Goal: Task Accomplishment & Management: Use online tool/utility

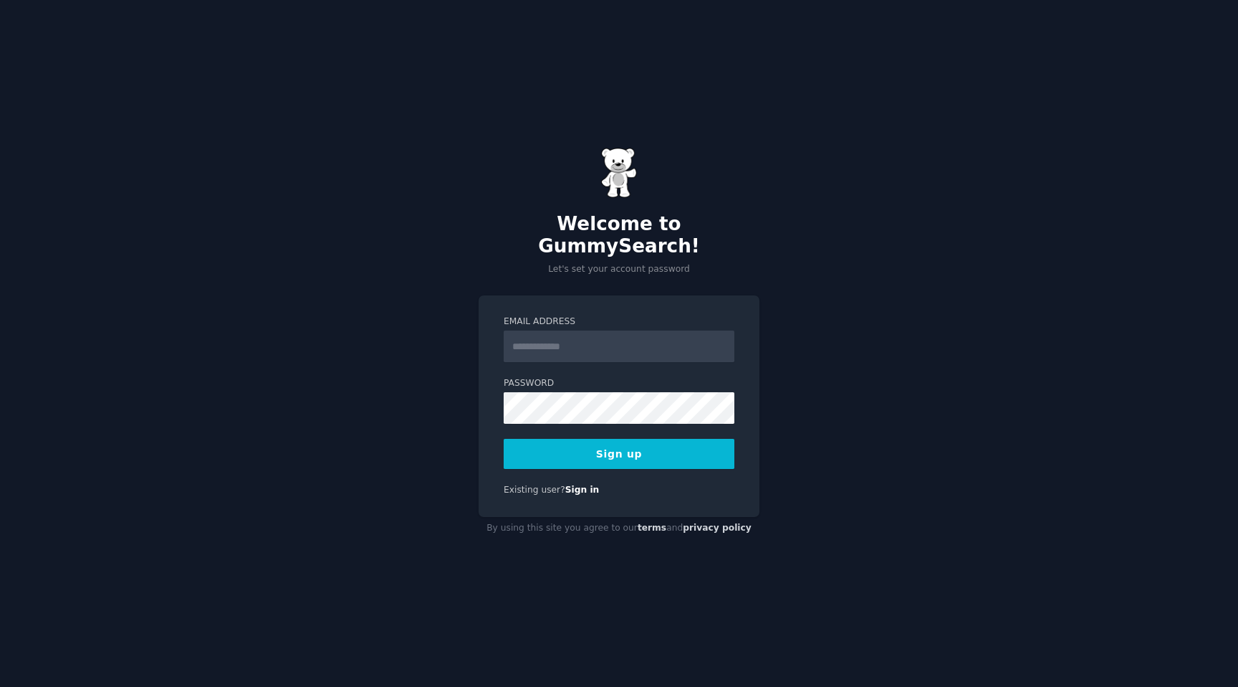
click at [589, 339] on input "Email Address" at bounding box center [619, 346] width 231 height 32
click at [627, 334] on input "Email Address" at bounding box center [619, 346] width 231 height 32
type input "**********"
click at [504, 439] on button "Sign up" at bounding box center [619, 454] width 231 height 30
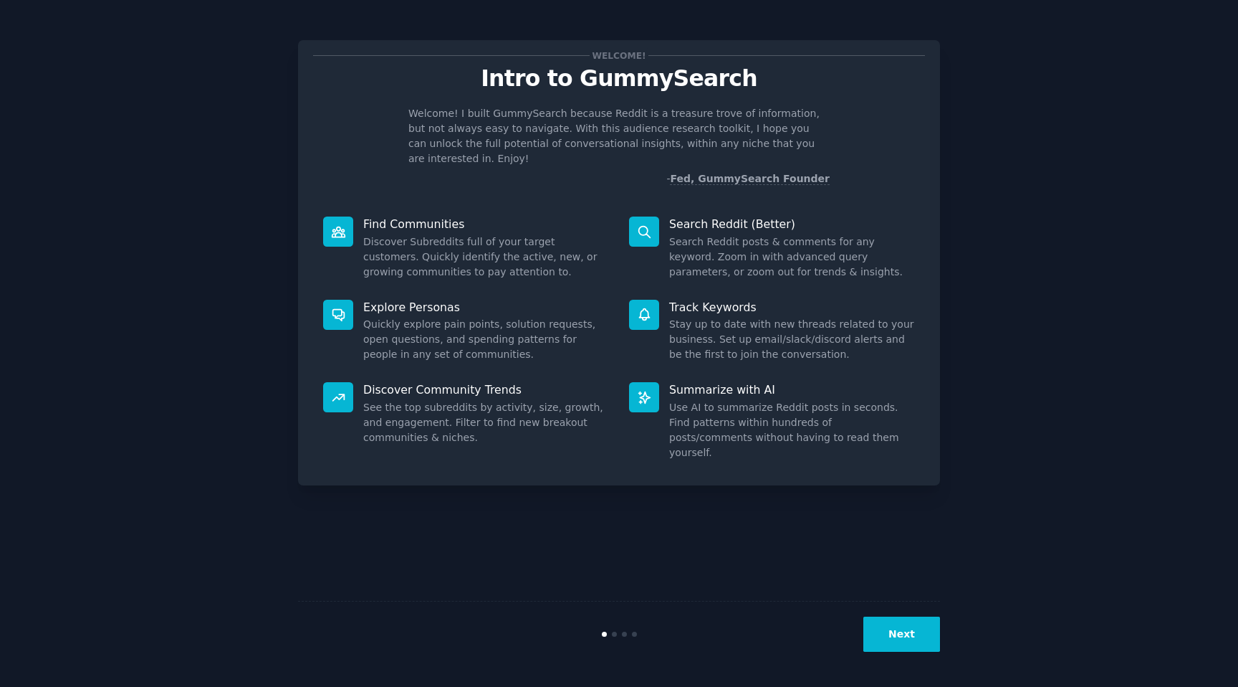
click at [931, 634] on button "Next" at bounding box center [902, 633] width 77 height 35
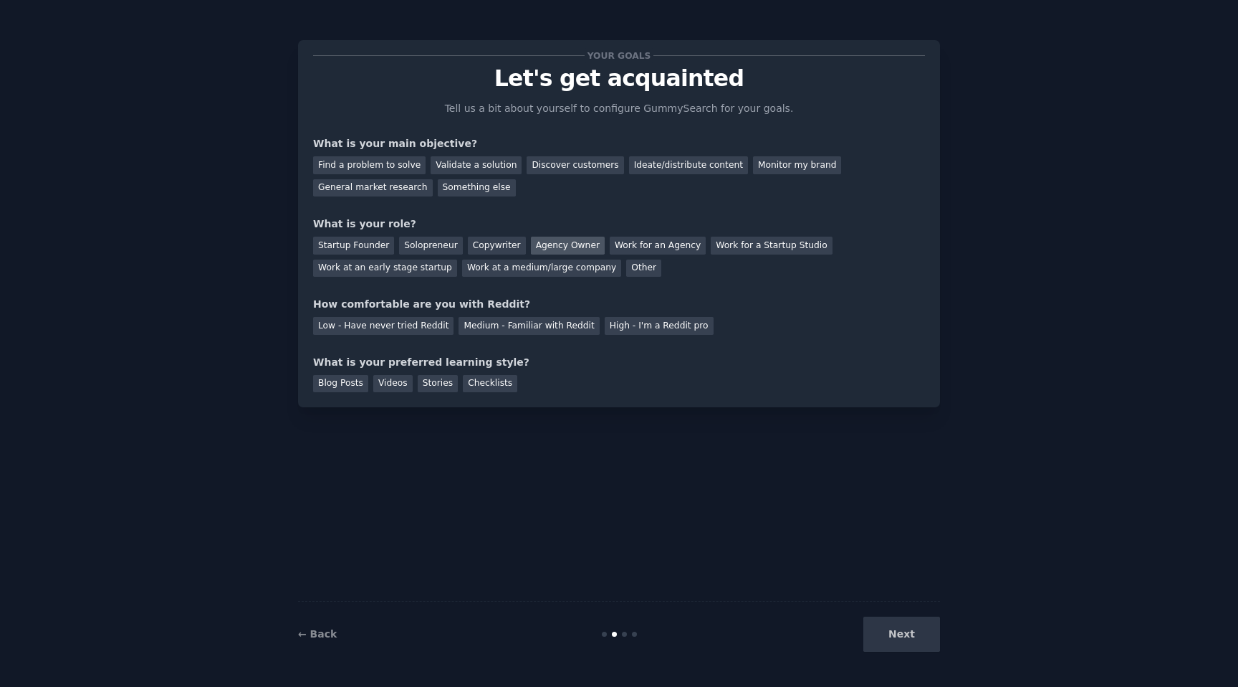
click at [569, 240] on div "Agency Owner" at bounding box center [568, 246] width 74 height 18
click at [666, 163] on div "Ideate/distribute content" at bounding box center [688, 165] width 119 height 18
click at [366, 186] on div "General market research" at bounding box center [373, 188] width 120 height 18
click at [540, 326] on div "Medium - Familiar with Reddit" at bounding box center [529, 326] width 140 height 18
click at [320, 379] on div "Blog Posts" at bounding box center [340, 384] width 55 height 18
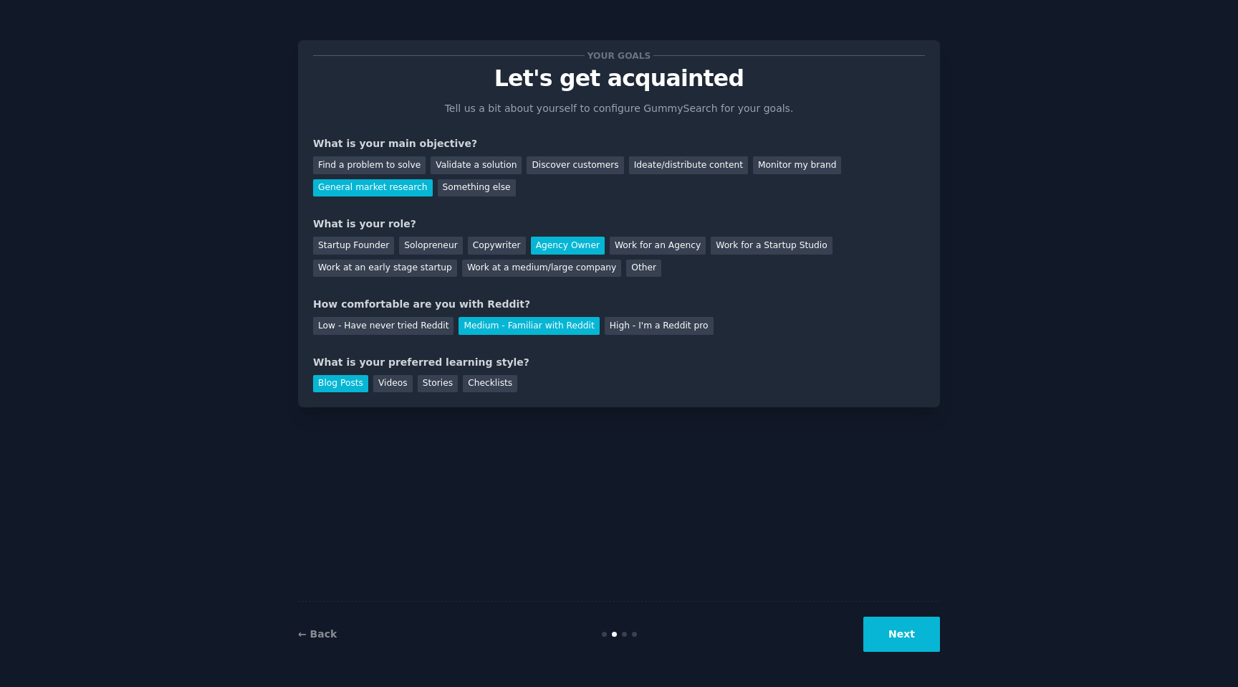
click at [922, 638] on button "Next" at bounding box center [902, 633] width 77 height 35
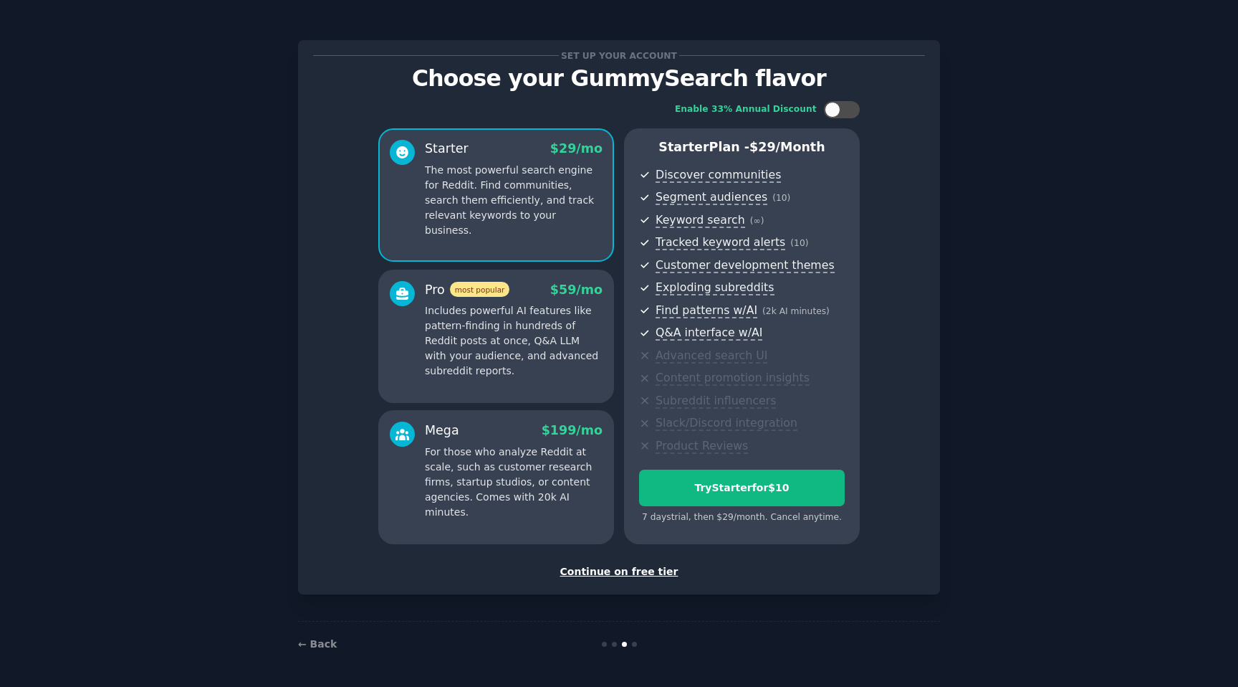
click at [649, 571] on div "Continue on free tier" at bounding box center [619, 571] width 612 height 15
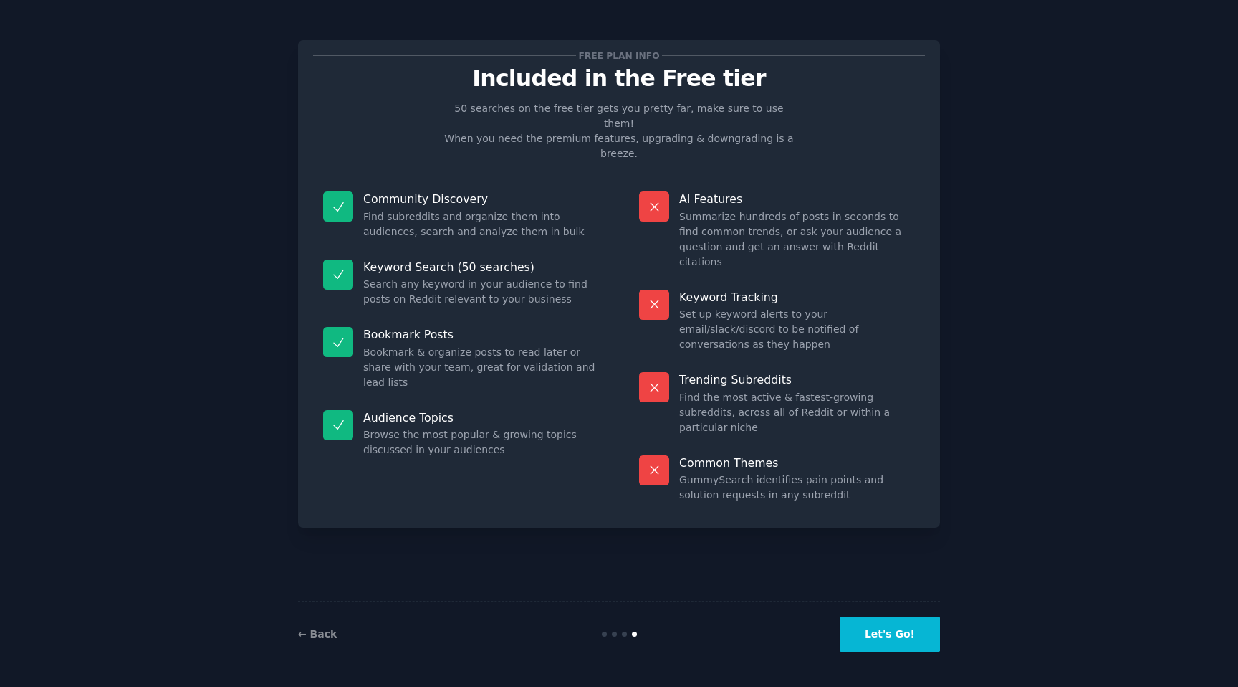
click at [888, 641] on button "Let's Go!" at bounding box center [890, 633] width 100 height 35
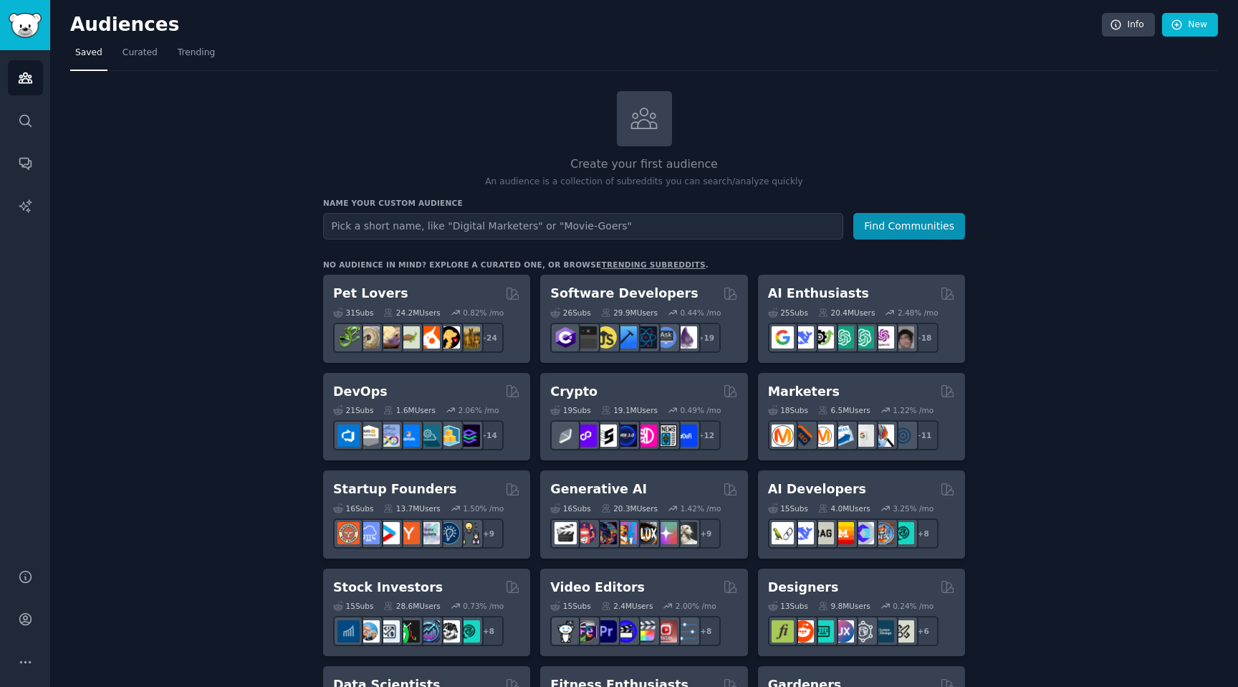
click at [558, 223] on input "text" at bounding box center [583, 226] width 520 height 27
type input "GIS"
click at [854, 213] on button "Find Communities" at bounding box center [910, 226] width 112 height 27
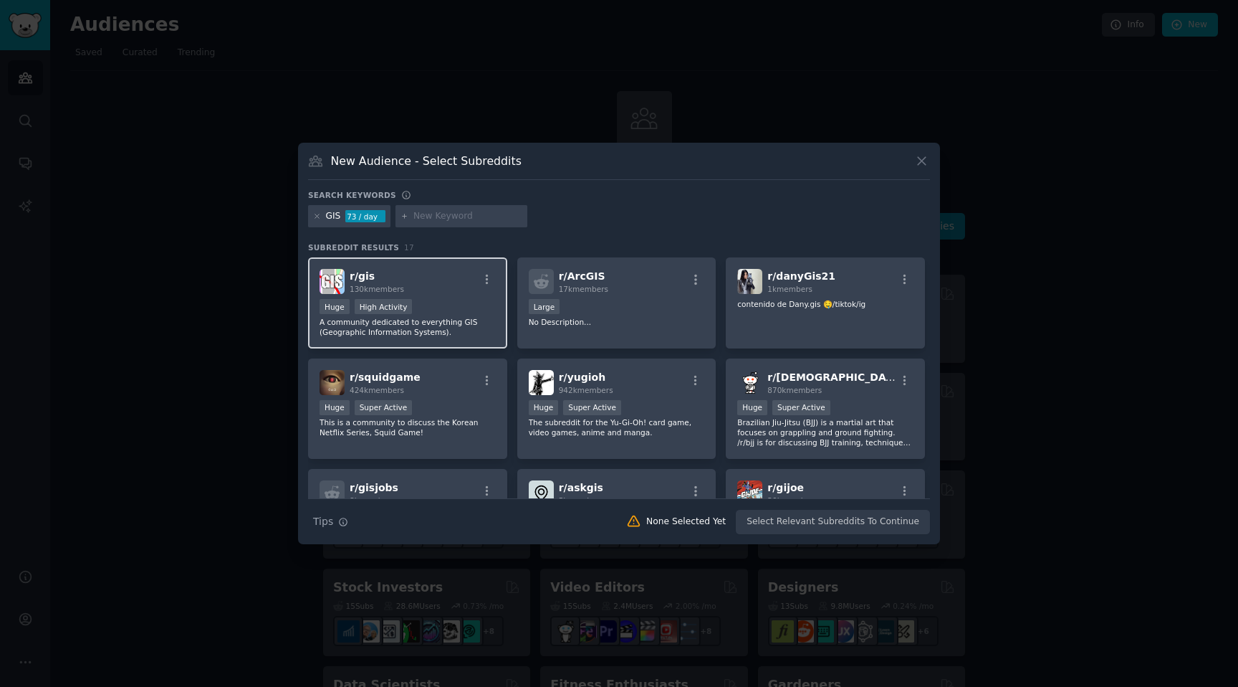
click at [446, 319] on p "A community dedicated to everything GIS (Geographic Information Systems)." at bounding box center [408, 327] width 176 height 20
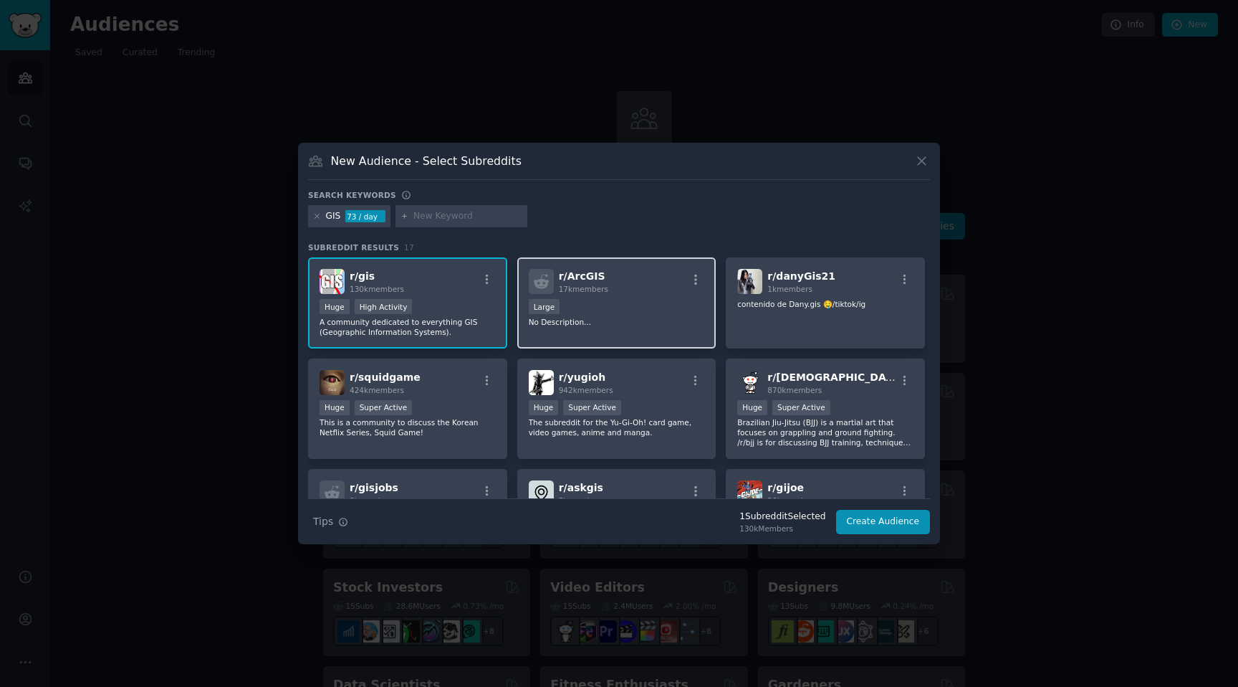
click at [613, 332] on div "r/ ArcGIS 17k members Large No Description..." at bounding box center [616, 302] width 199 height 91
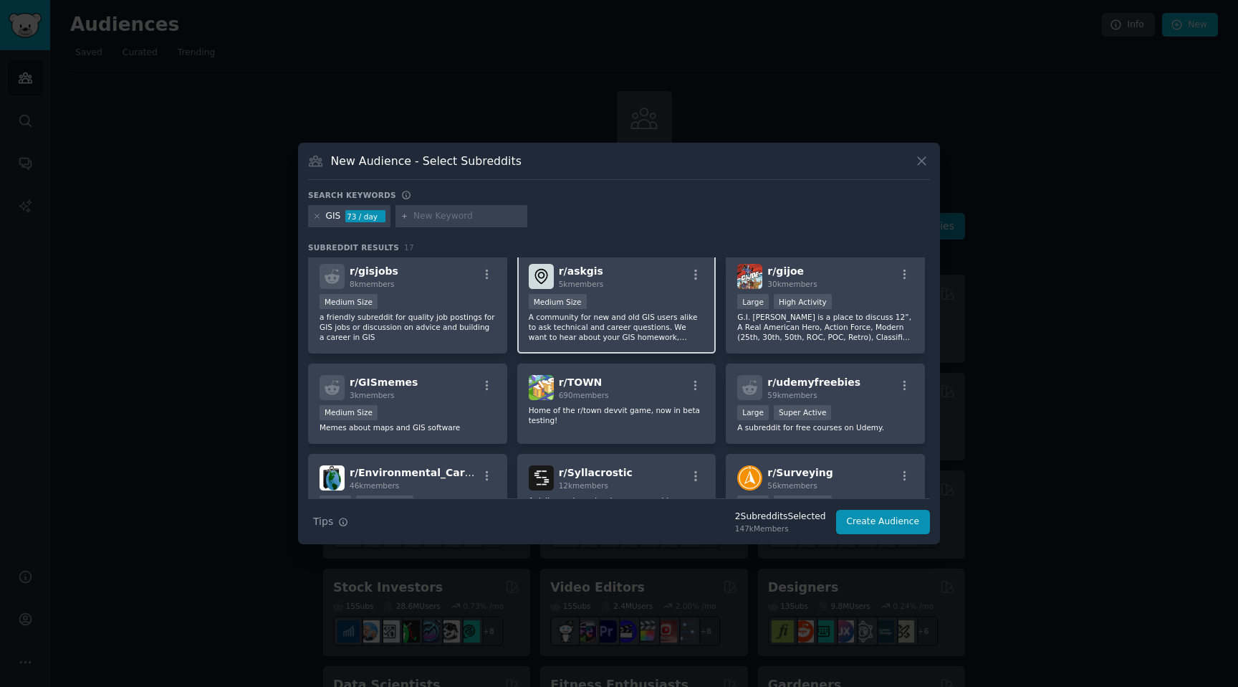
scroll to position [218, 0]
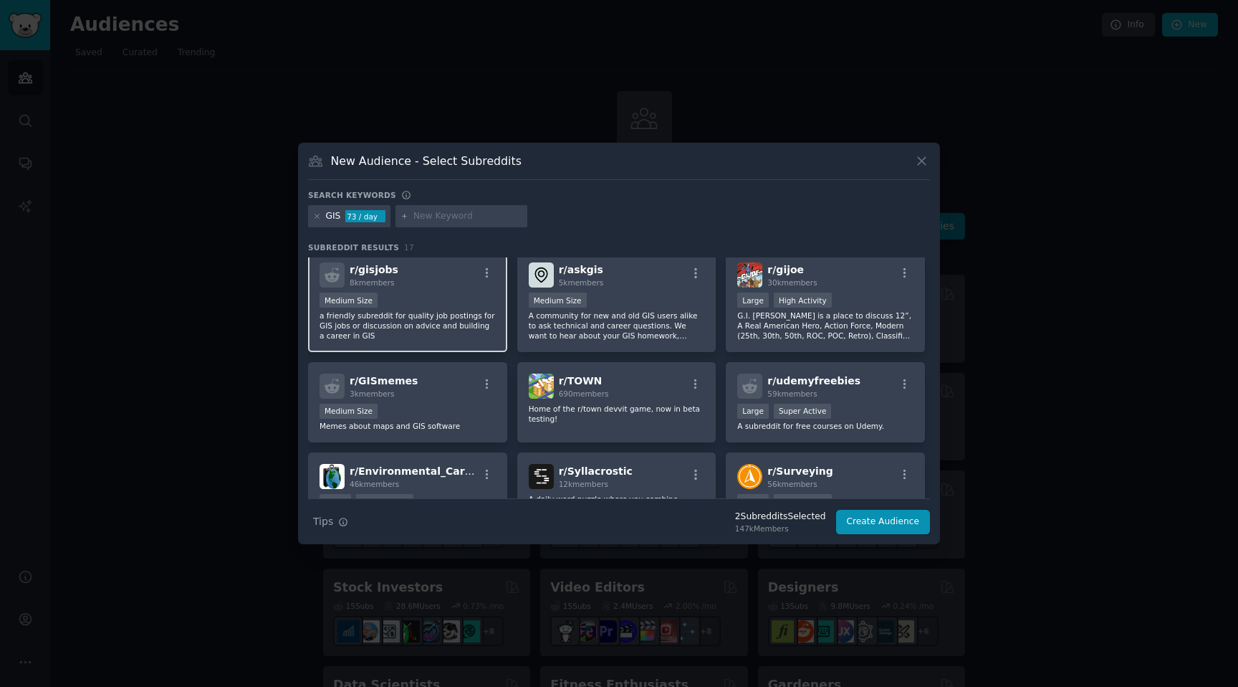
click at [466, 317] on p "a friendly subreddit for quality job postings for GIS jobs or discussion on adv…" at bounding box center [408, 325] width 176 height 30
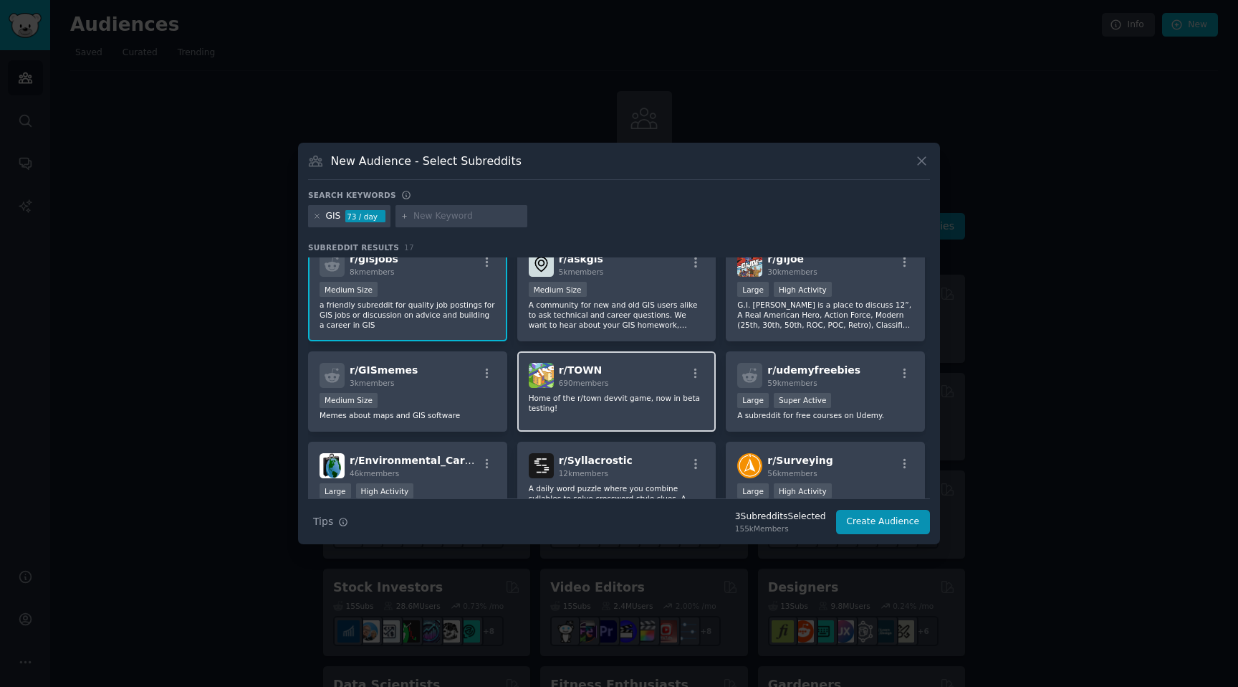
scroll to position [229, 0]
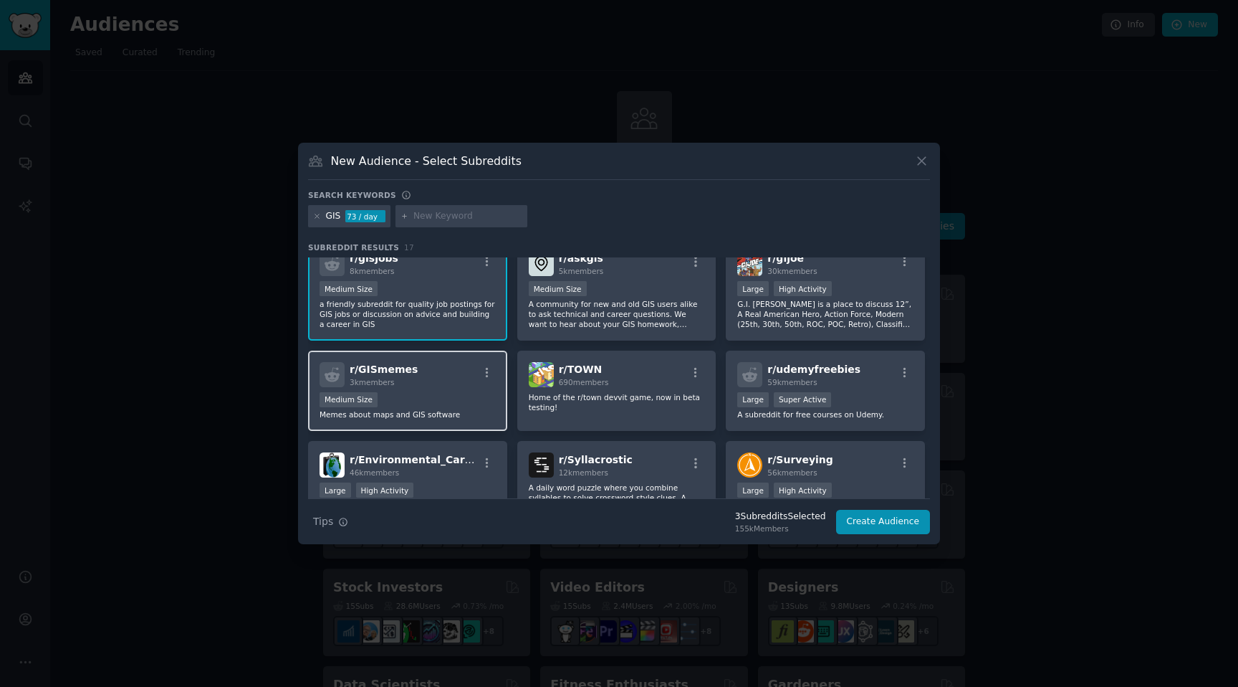
click at [439, 395] on div "1000 - 10,000 members Medium Size" at bounding box center [408, 401] width 176 height 18
click at [882, 522] on button "Create Audience" at bounding box center [883, 522] width 95 height 24
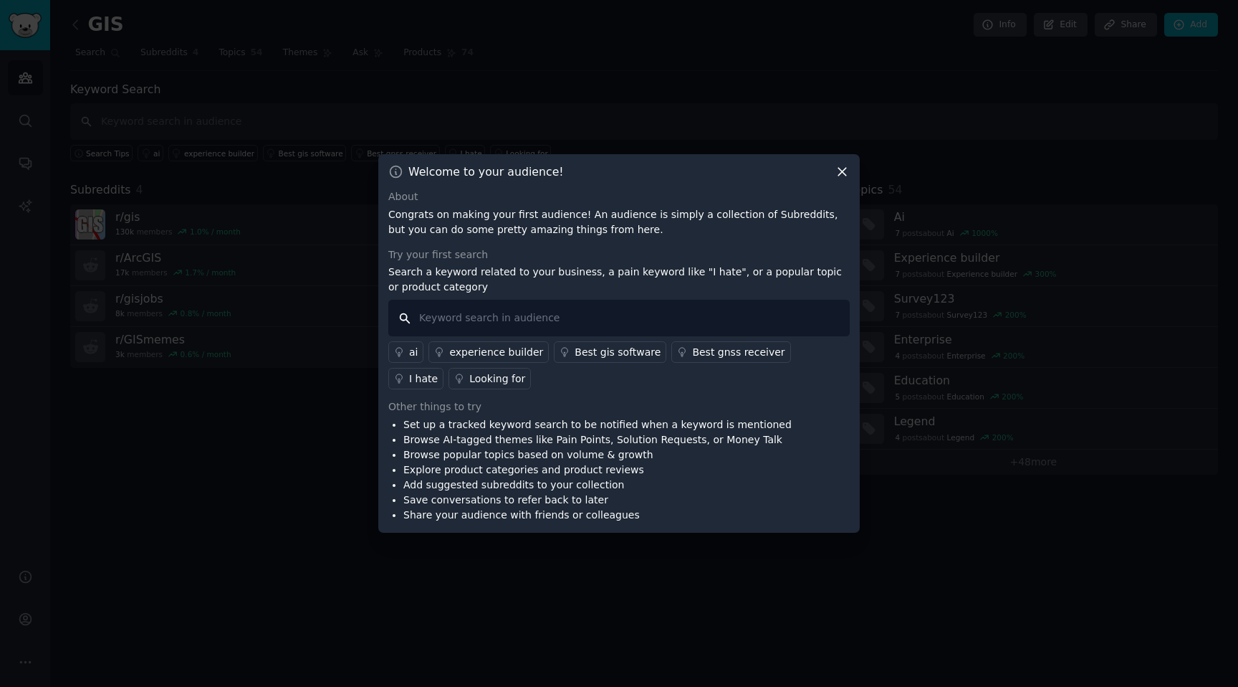
click at [558, 320] on input "text" at bounding box center [619, 318] width 462 height 37
type input "python"
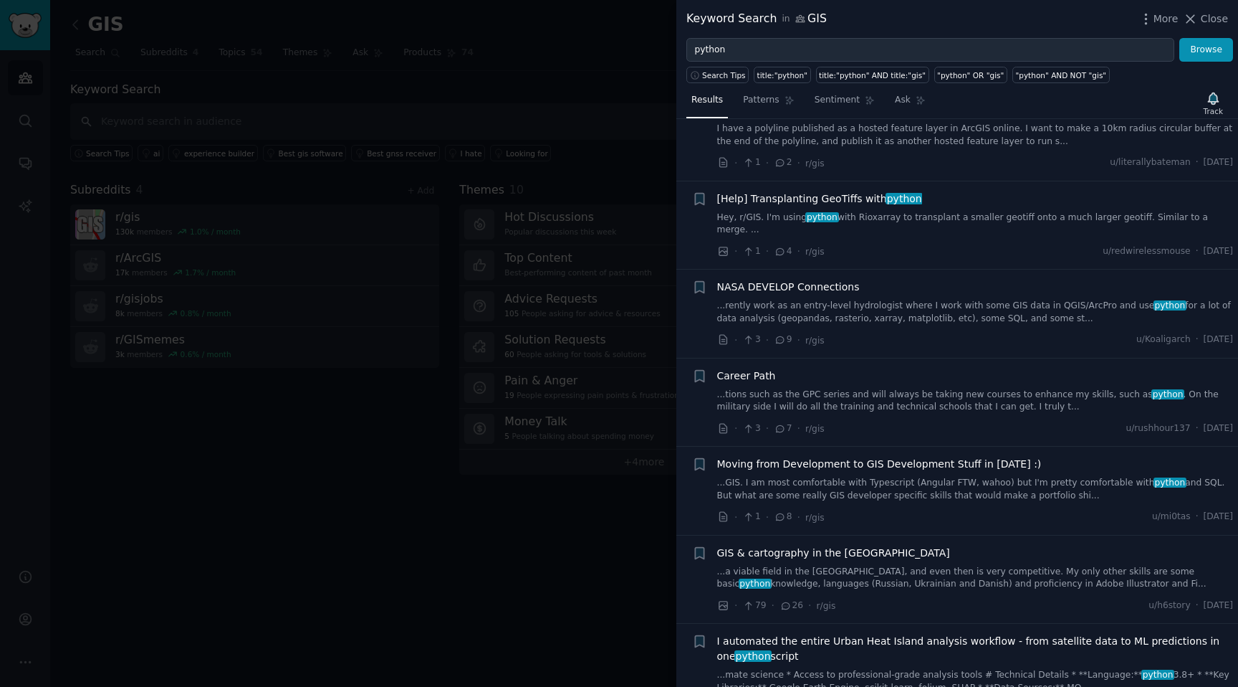
scroll to position [687, 0]
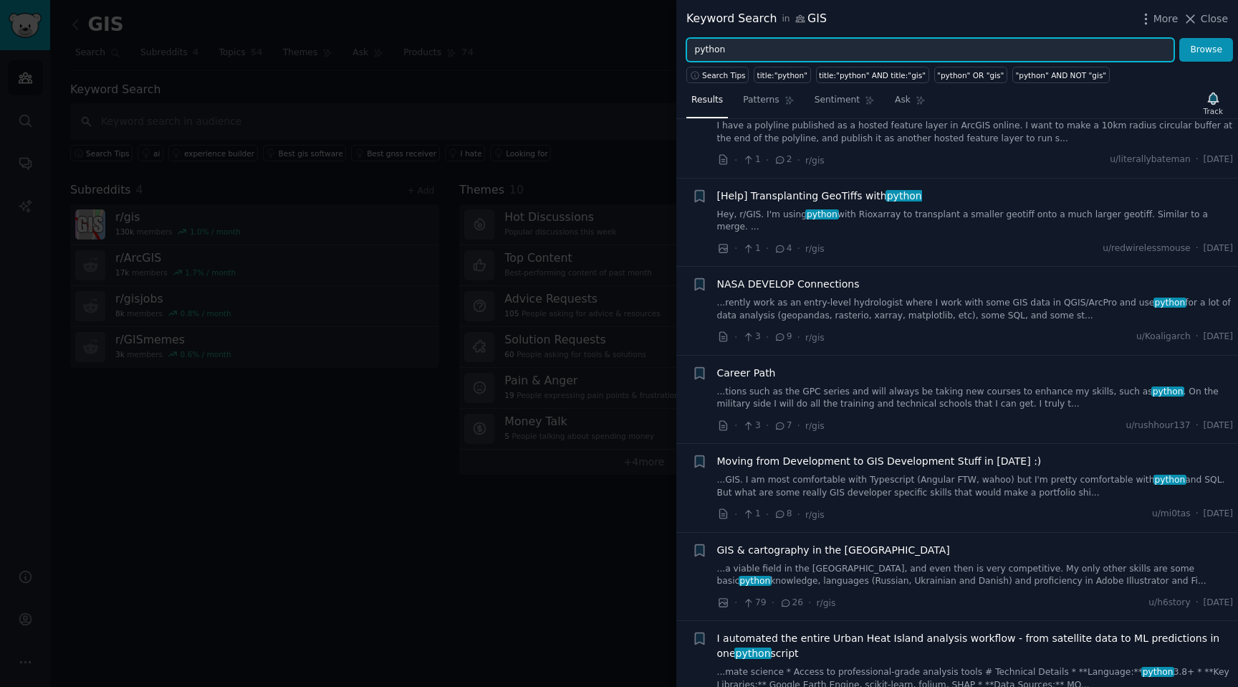
click at [763, 52] on input "python" at bounding box center [931, 50] width 488 height 24
type input "favorite"
click at [1180, 38] on button "Browse" at bounding box center [1207, 50] width 54 height 24
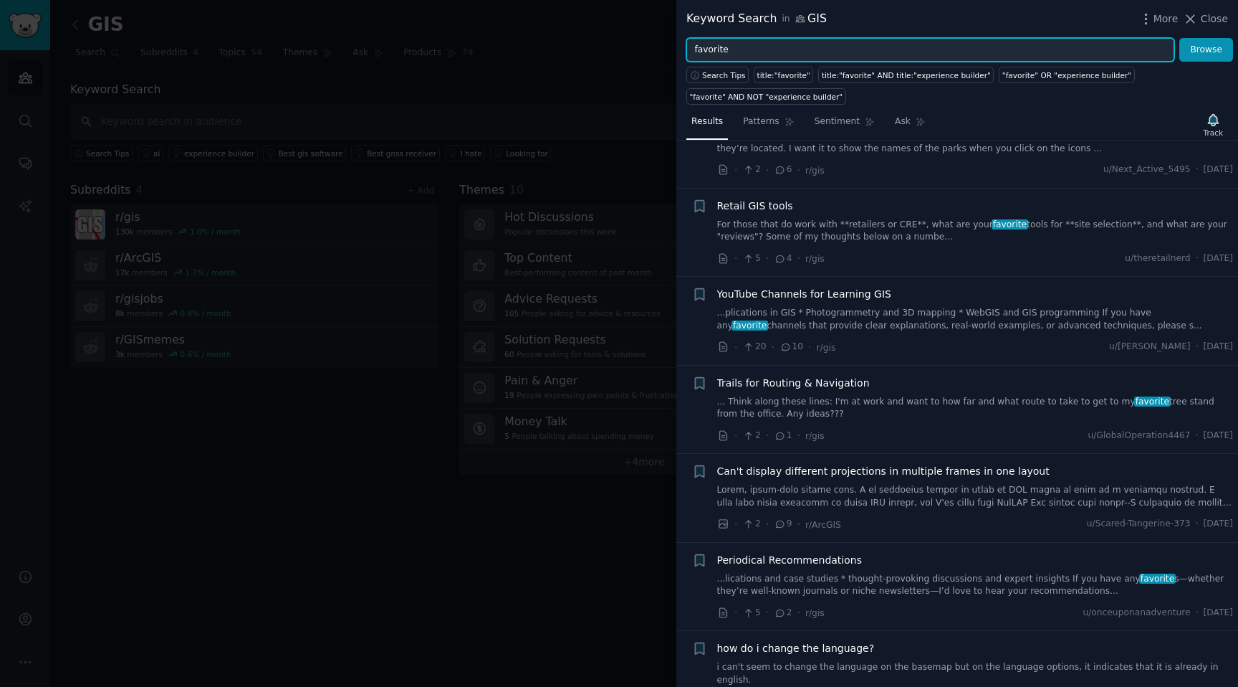
scroll to position [1140, 0]
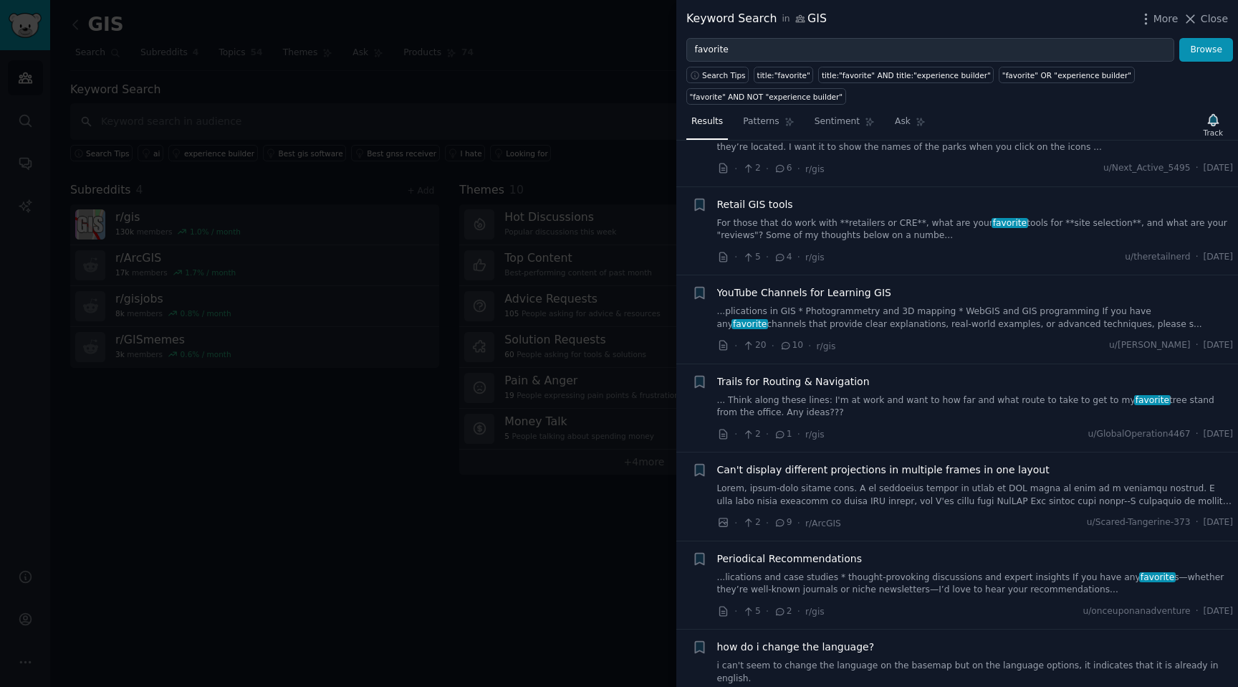
click at [914, 314] on link "...plications in GIS * Photogrammetry and 3D mapping * WebGIS and GIS programmi…" at bounding box center [975, 317] width 517 height 25
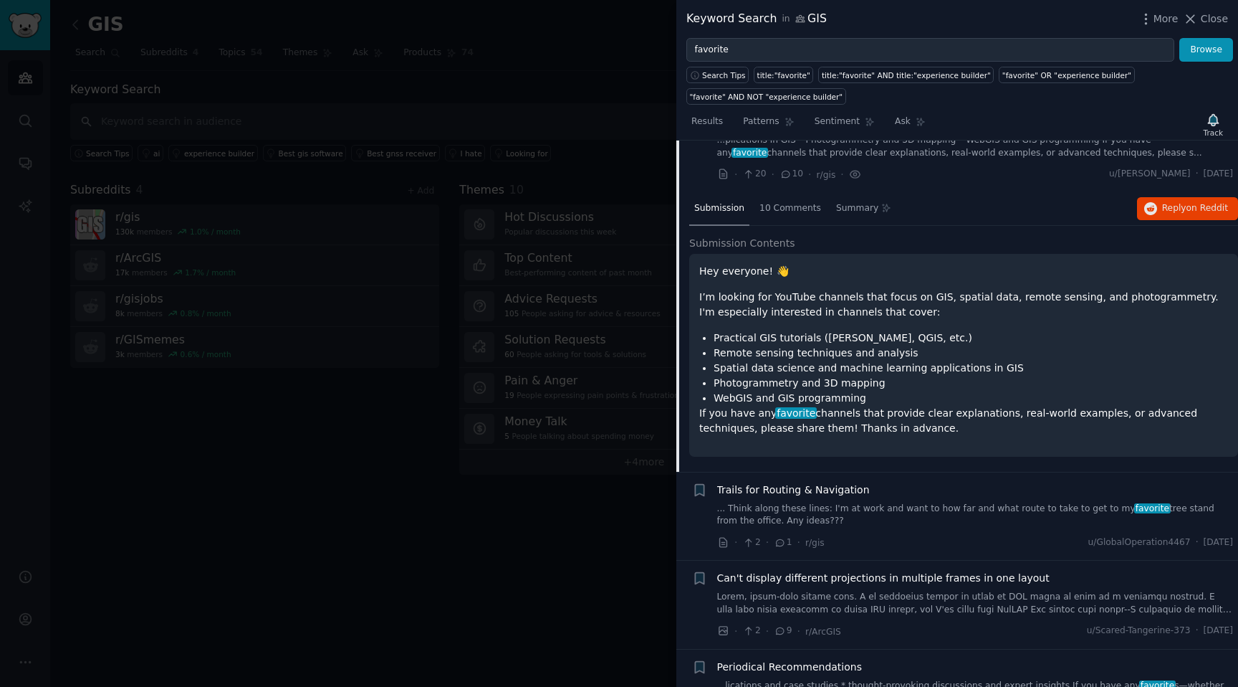
scroll to position [1322, 0]
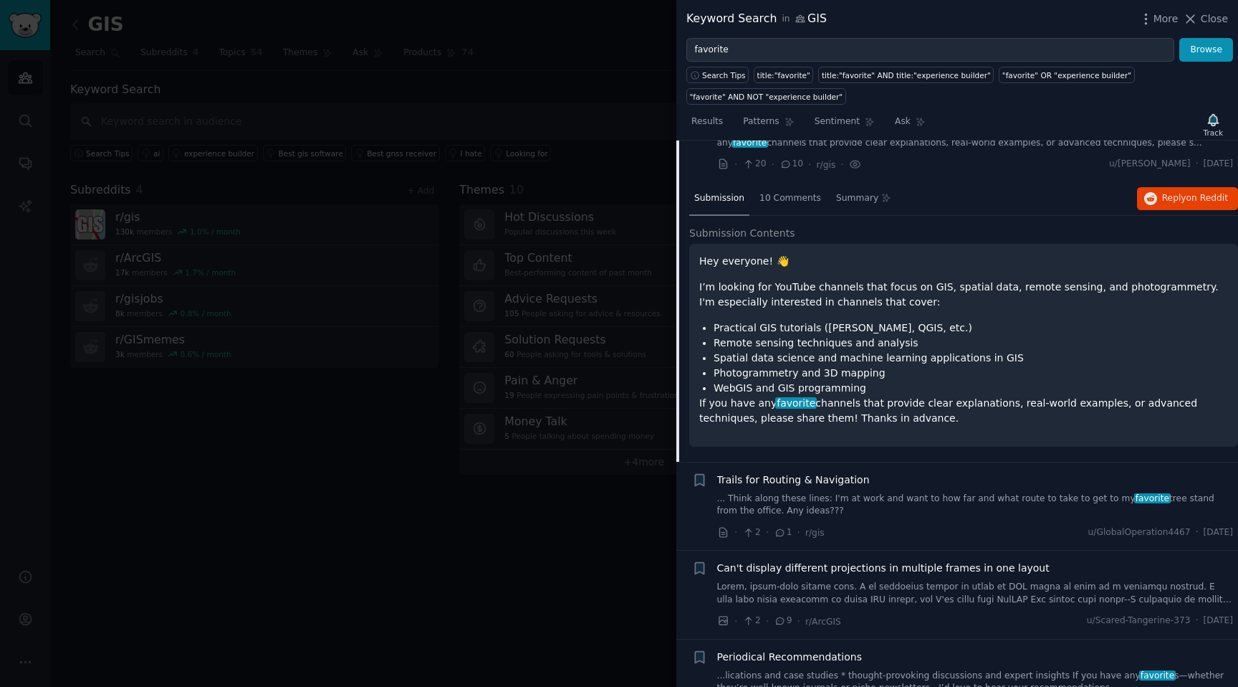
click at [947, 307] on p "I’m looking for YouTube channels that focus on GIS, spatial data, remote sensin…" at bounding box center [964, 295] width 529 height 30
click at [1208, 18] on span "Close" at bounding box center [1214, 18] width 27 height 15
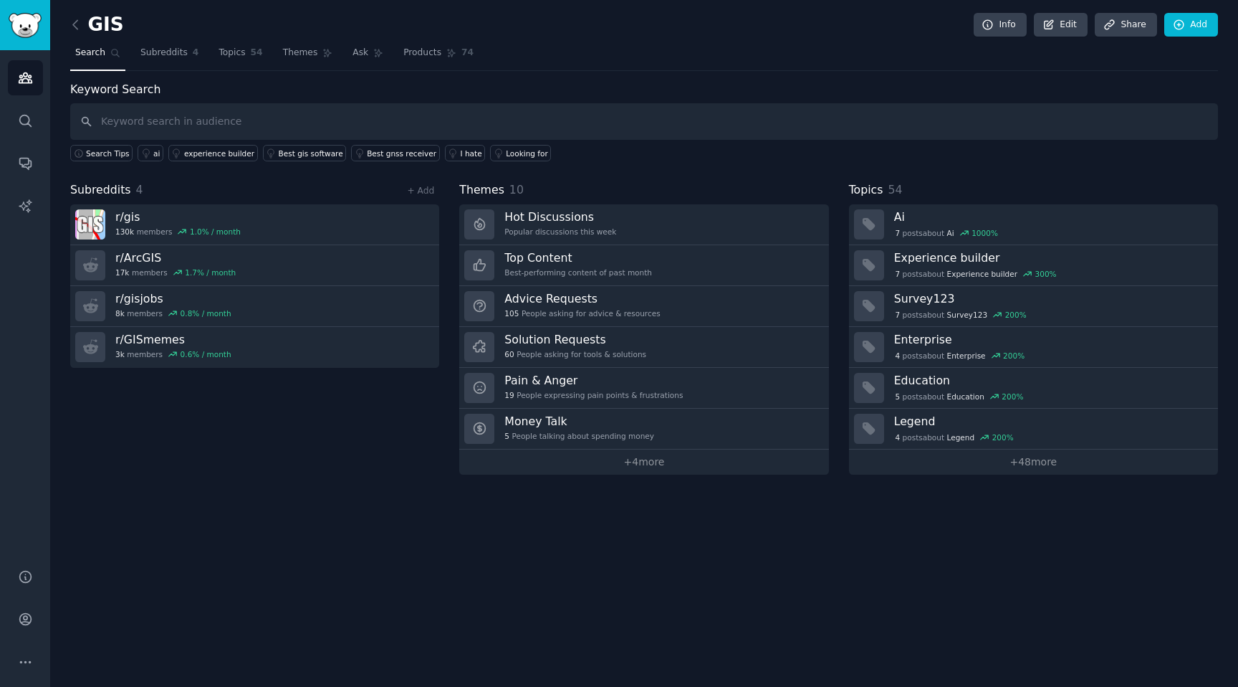
click at [267, 461] on div "Subreddits 4 + Add r/ gis 130k members 1.0 % / month r/ ArcGIS 17k members 1.7 …" at bounding box center [254, 327] width 369 height 293
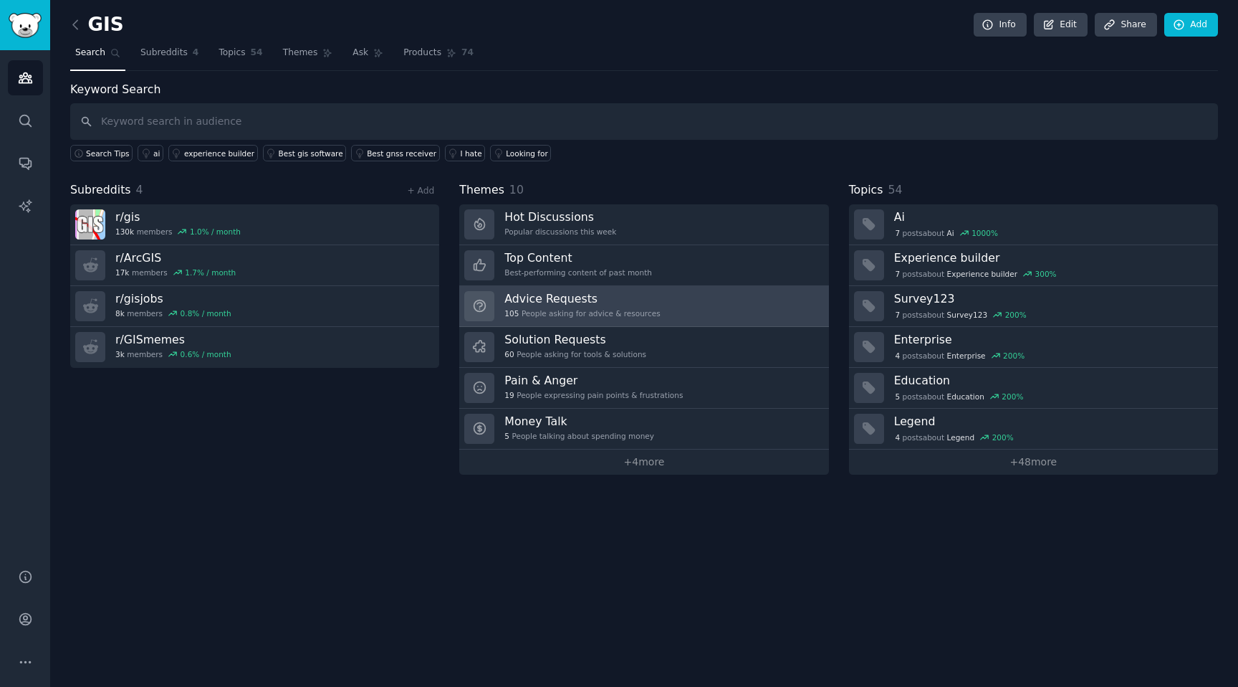
click at [545, 300] on h3 "Advice Requests" at bounding box center [583, 298] width 156 height 15
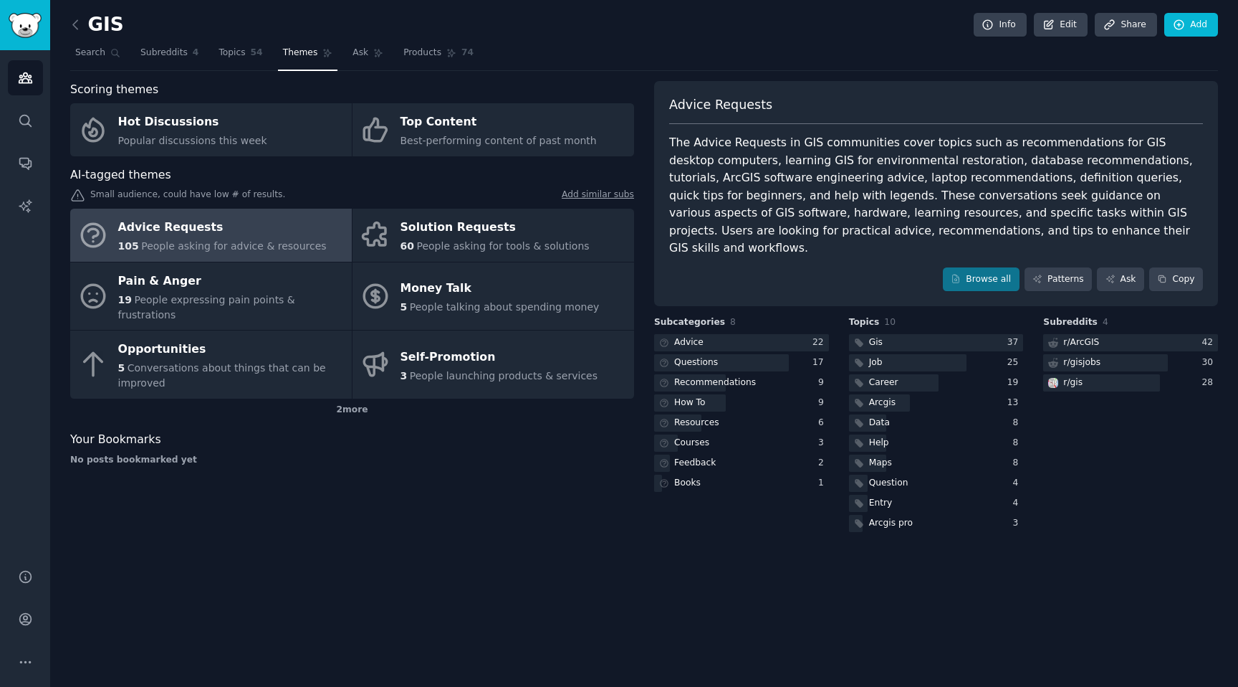
click at [875, 267] on div "Browse all Patterns Ask Copy" at bounding box center [936, 279] width 534 height 24
click at [1054, 267] on link "Patterns" at bounding box center [1058, 279] width 67 height 24
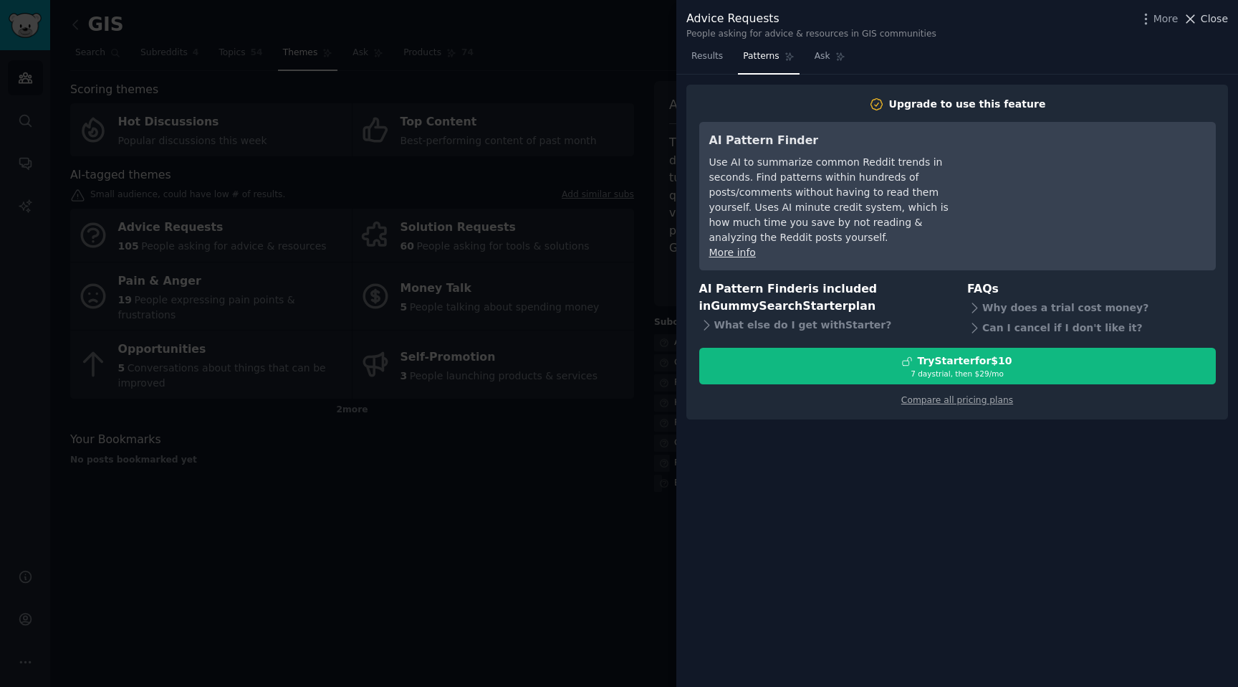
click at [1206, 18] on span "Close" at bounding box center [1214, 18] width 27 height 15
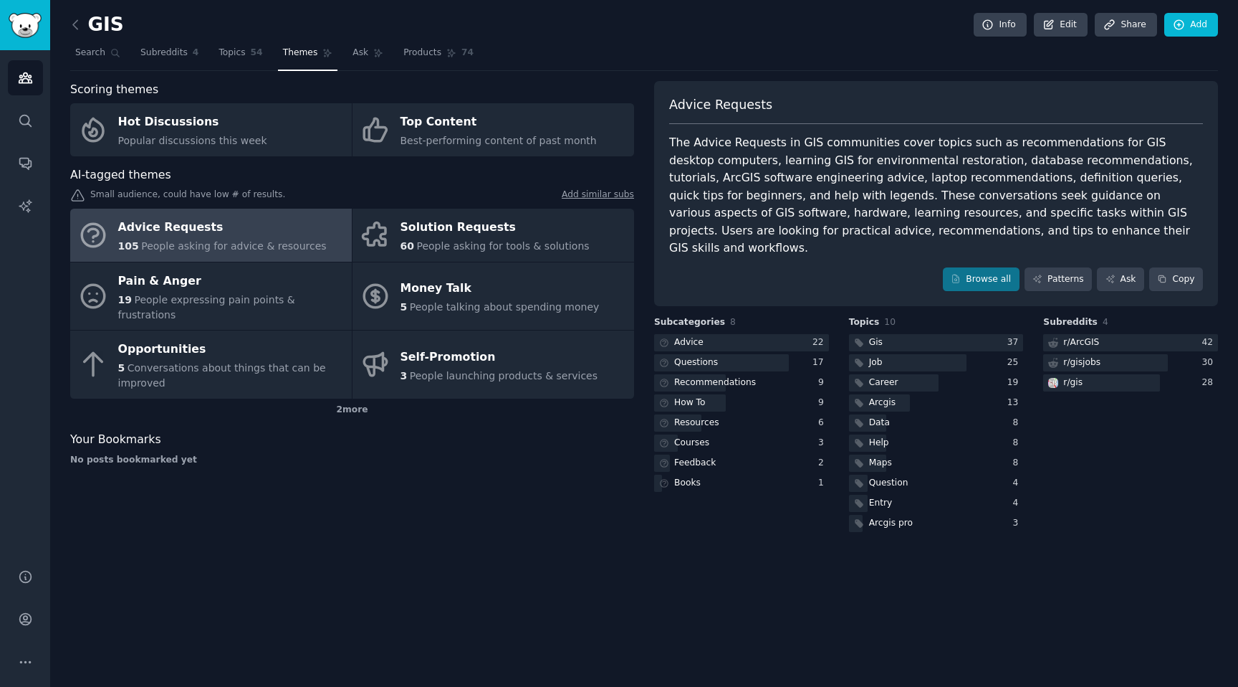
click at [853, 277] on div "Advice Requests The Advice Requests in GIS communities cover topics such as rec…" at bounding box center [936, 194] width 564 height 226
click at [559, 24] on div "GIS Info Edit Share Add" at bounding box center [644, 27] width 1148 height 29
click at [80, 15] on link at bounding box center [79, 25] width 18 height 23
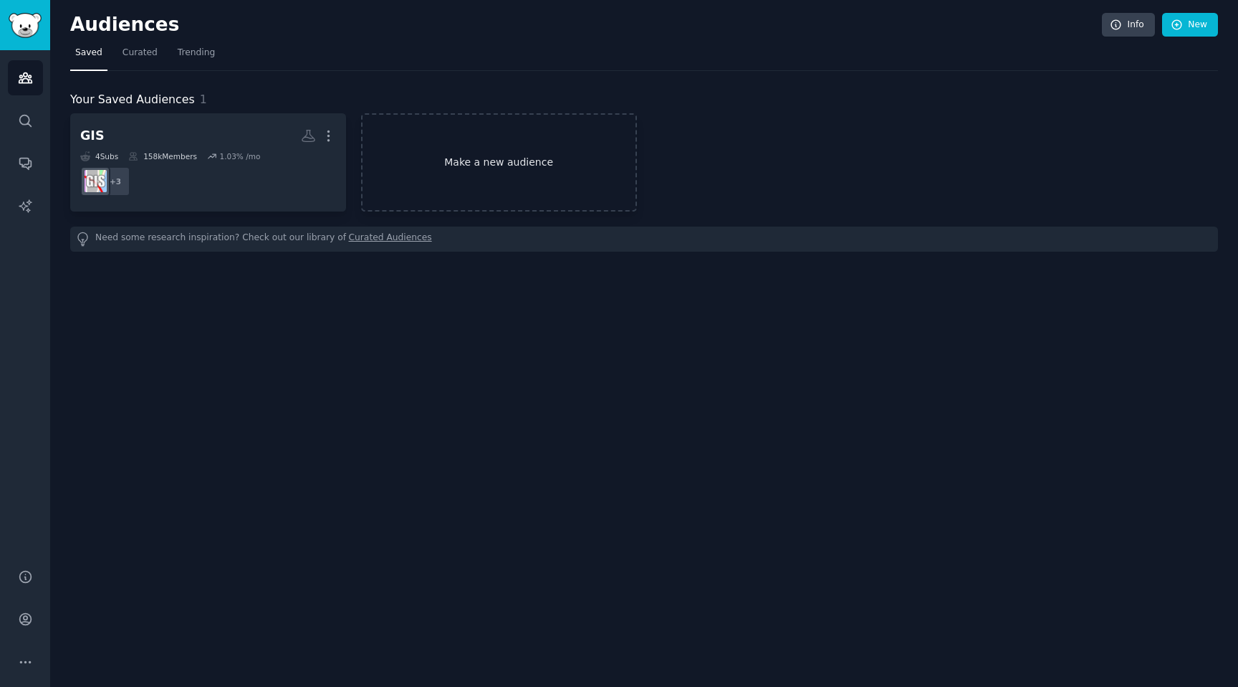
click at [475, 162] on link "Make a new audience" at bounding box center [499, 162] width 276 height 98
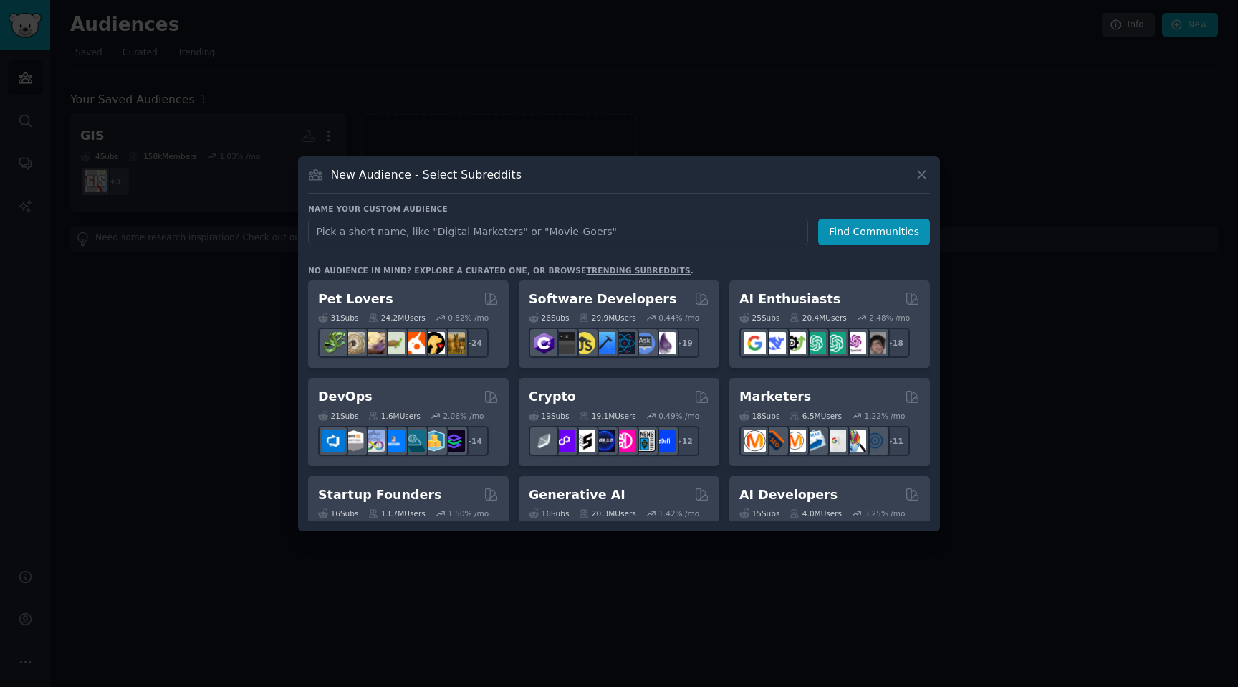
click at [465, 234] on input "text" at bounding box center [558, 232] width 500 height 27
type input "B2B Marketers"
click at [848, 229] on button "Find Communities" at bounding box center [874, 232] width 112 height 27
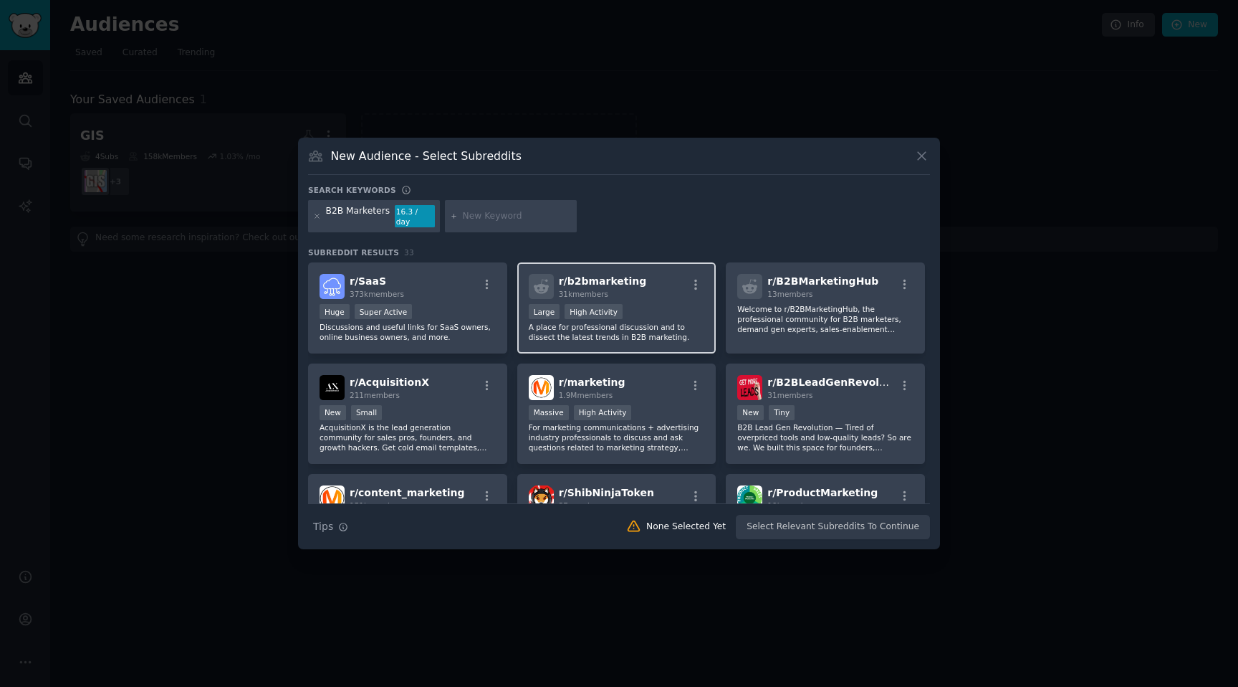
click at [650, 287] on div "r/ b2bmarketing 31k members" at bounding box center [617, 286] width 176 height 25
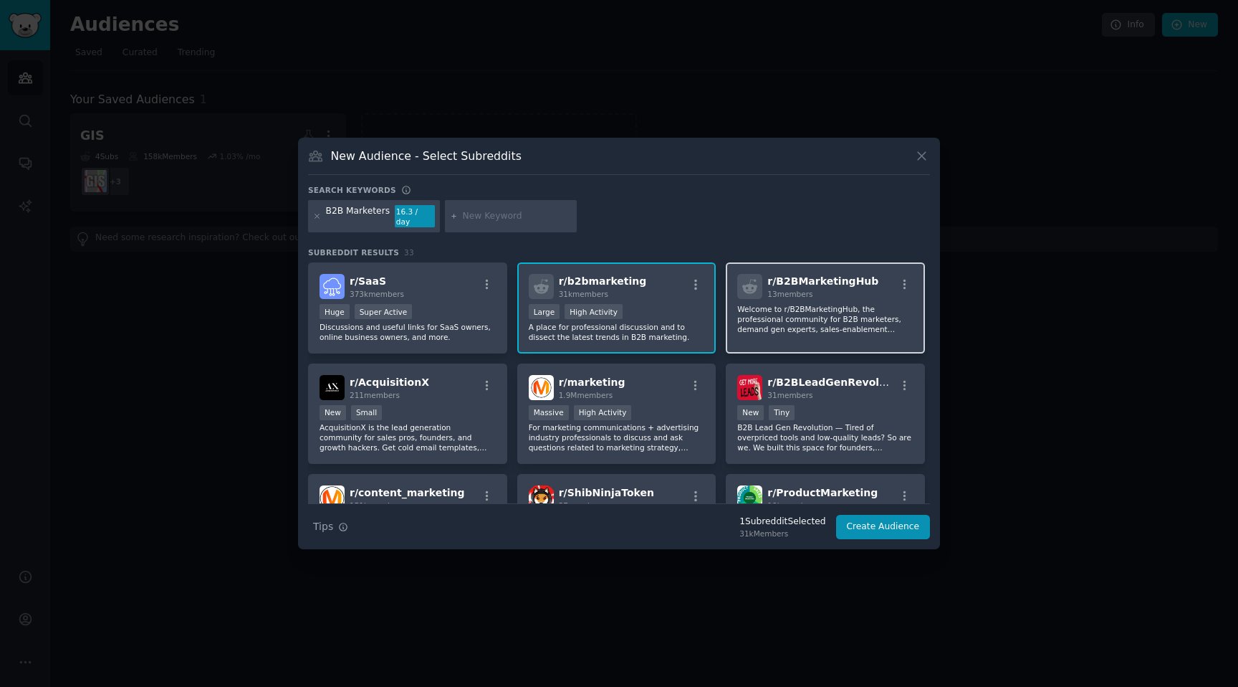
click at [834, 305] on p "Welcome to r/B2BMarketingHub, the professional community for B2B marketers, dem…" at bounding box center [826, 319] width 176 height 30
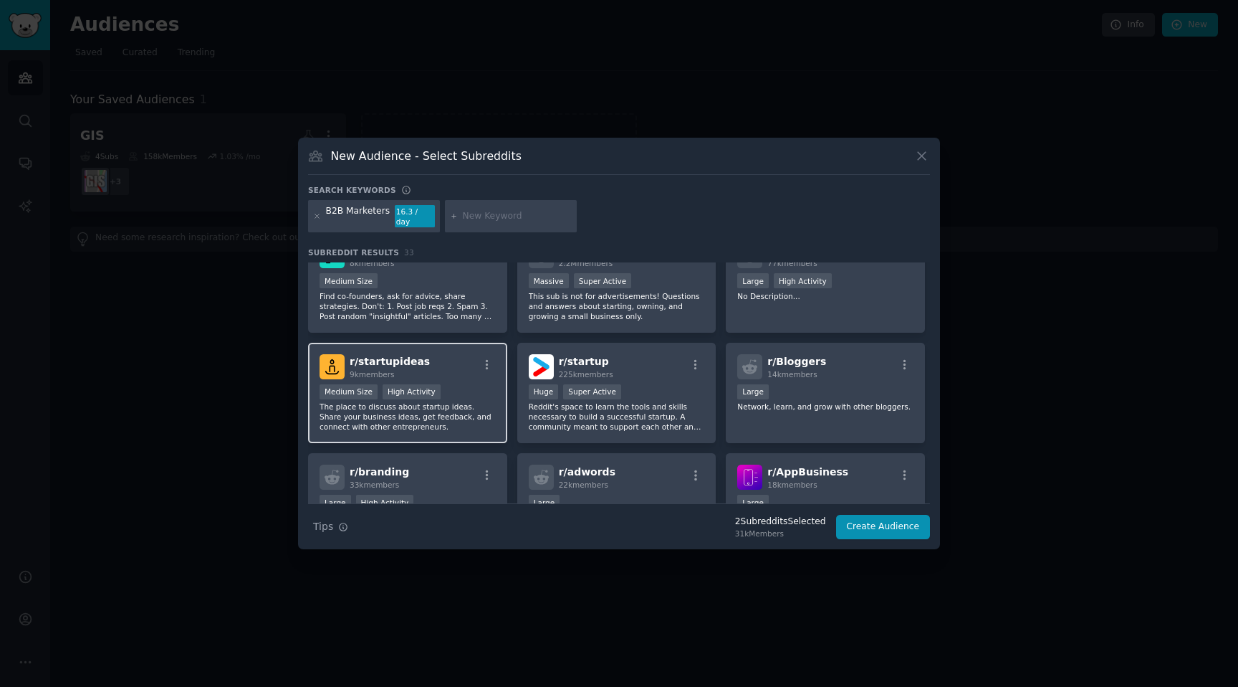
scroll to position [447, 0]
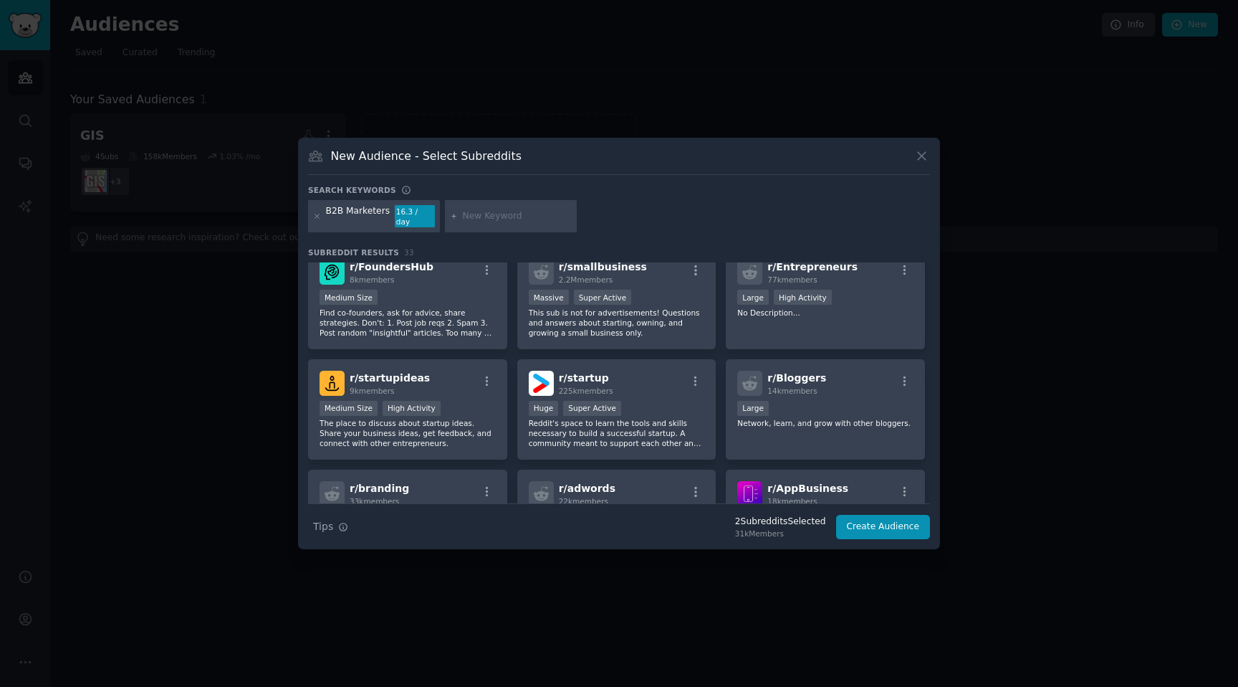
click at [484, 217] on input "text" at bounding box center [517, 216] width 109 height 13
type input "hubspot"
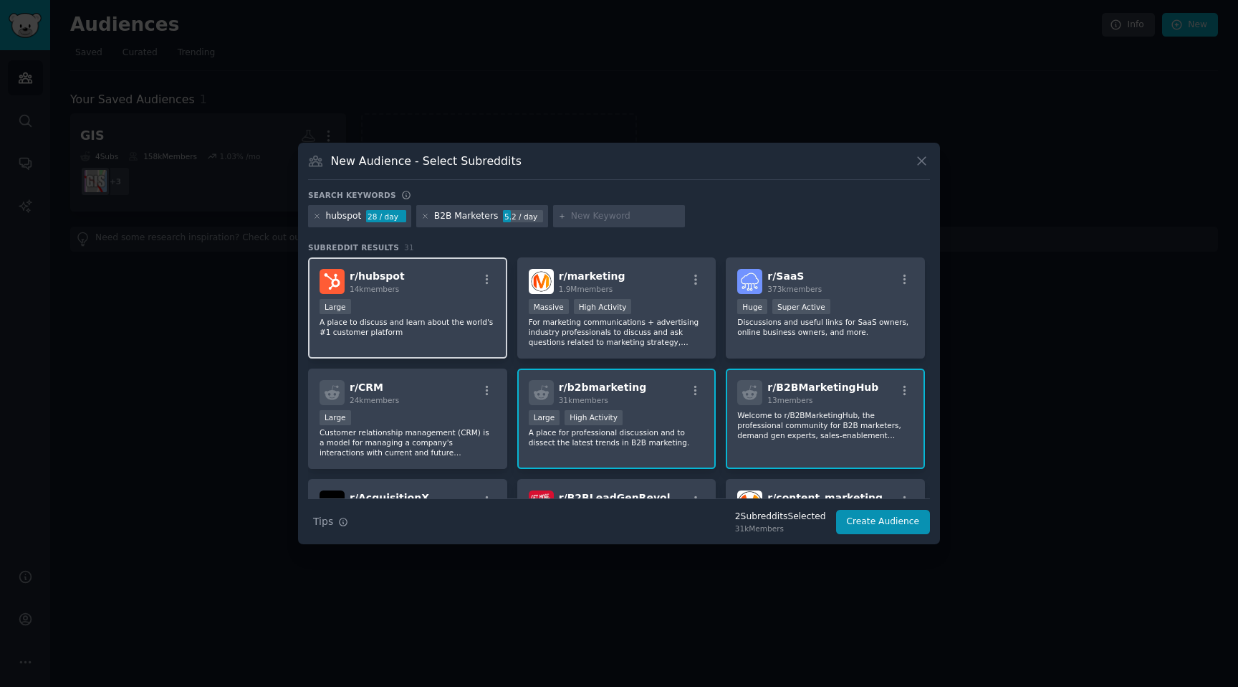
click at [438, 295] on div "r/ hubspot 14k members Large A place to discuss and learn about the world's #1 …" at bounding box center [407, 307] width 199 height 101
click at [594, 216] on input "text" at bounding box center [625, 216] width 109 height 13
type input "LinkedIn Ads"
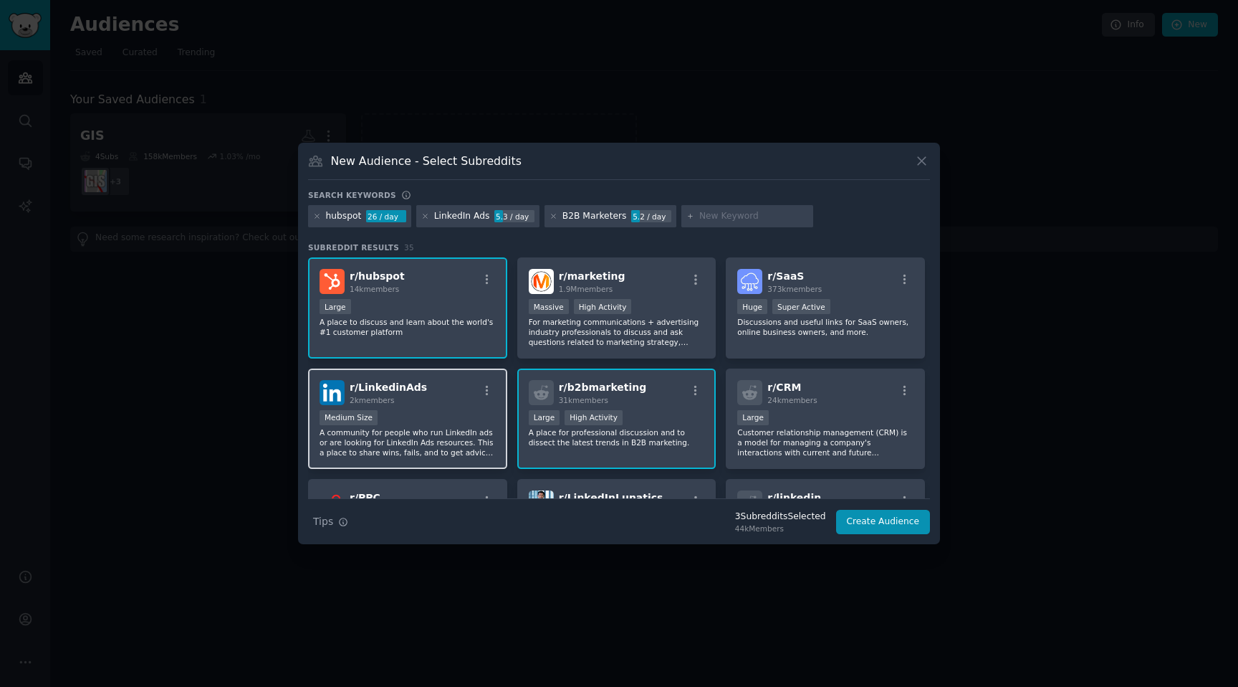
click at [439, 412] on div "Medium Size" at bounding box center [408, 419] width 176 height 18
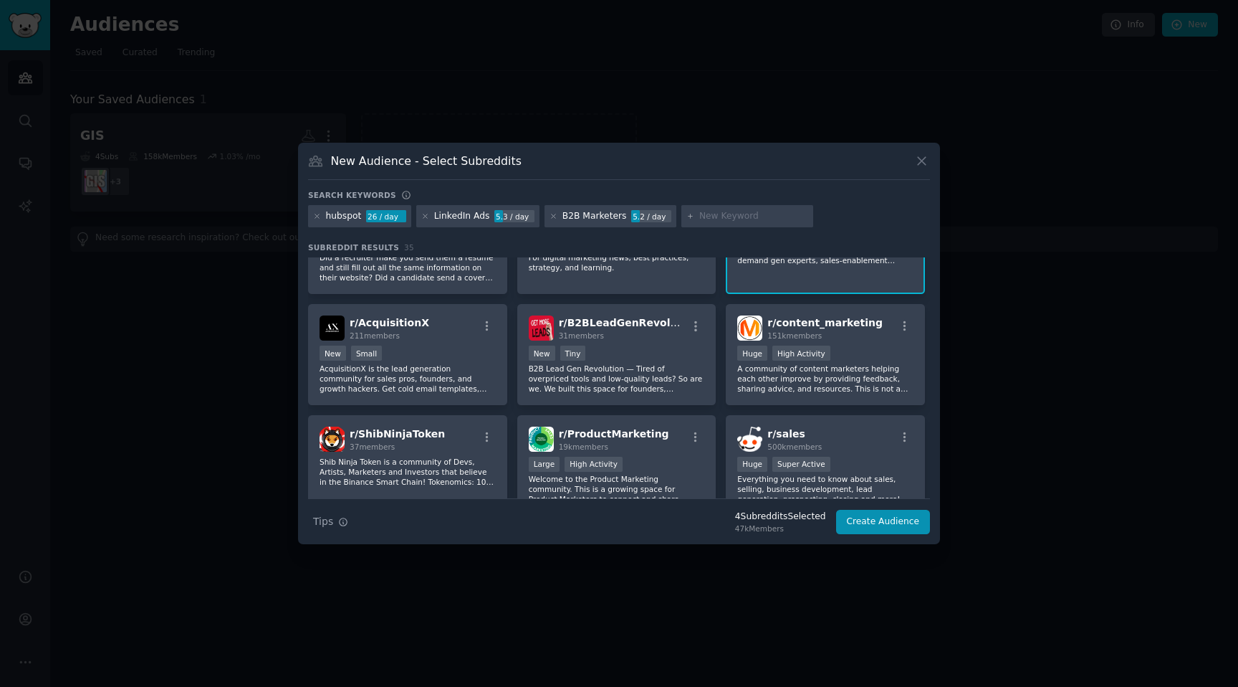
scroll to position [401, 0]
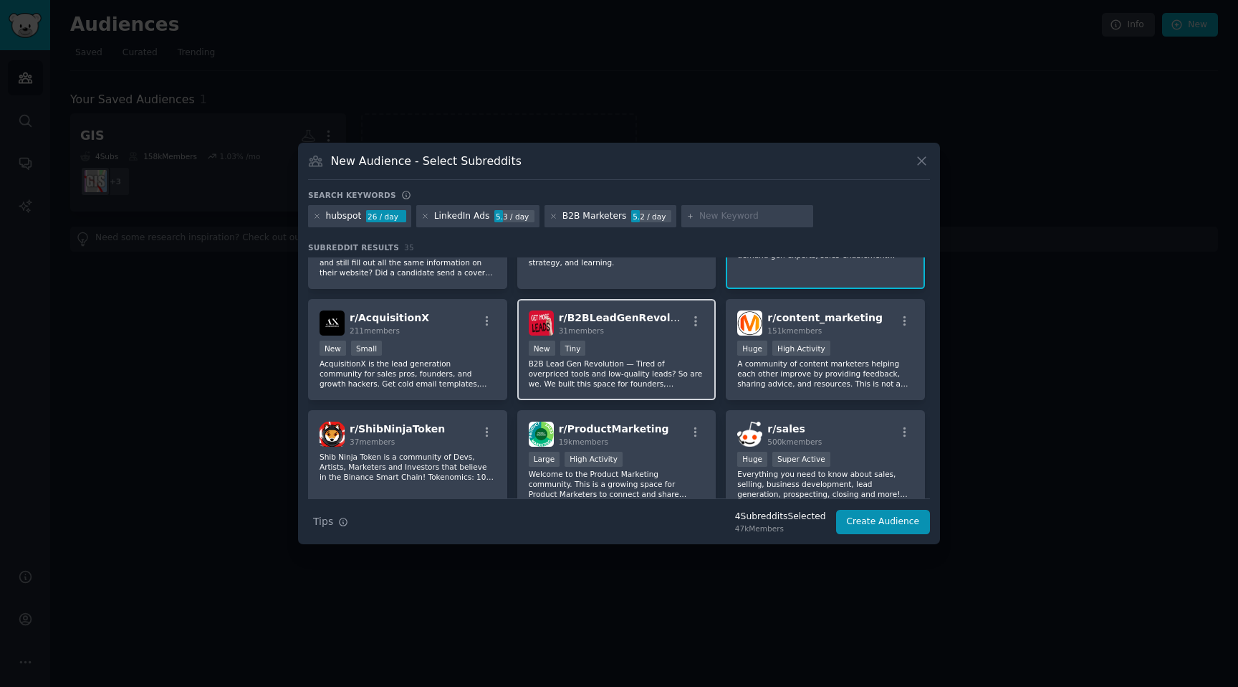
click at [651, 345] on div "New Tiny" at bounding box center [617, 349] width 176 height 18
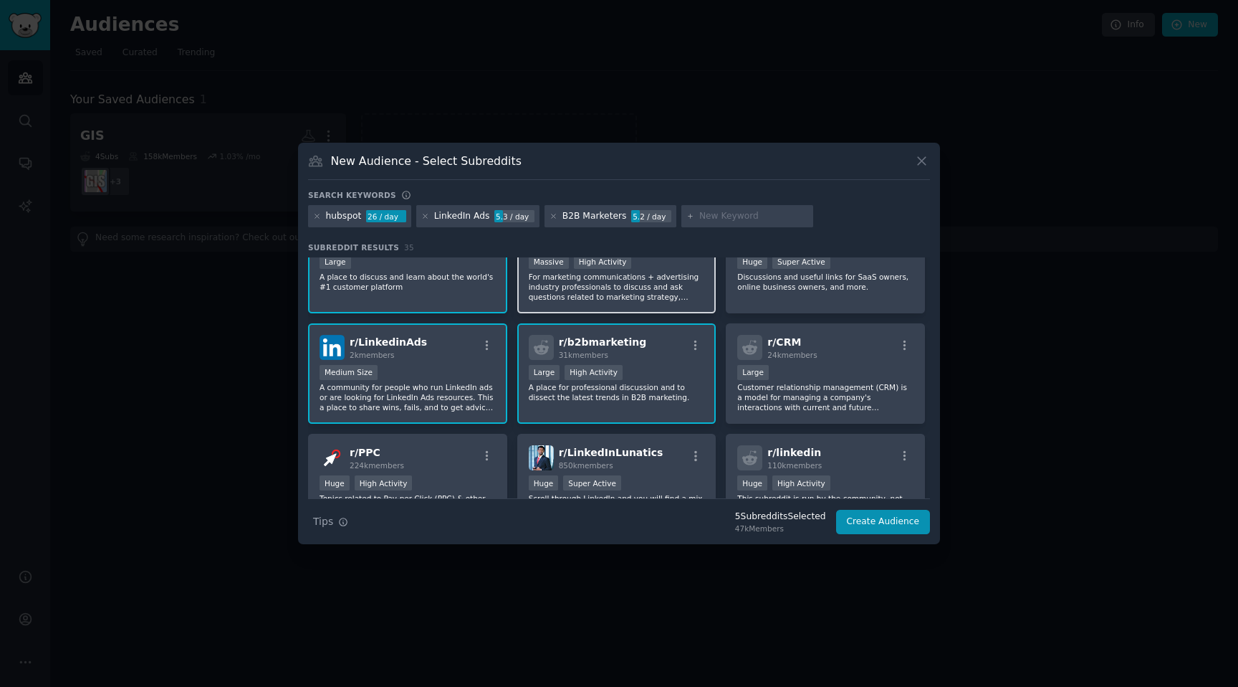
scroll to position [0, 0]
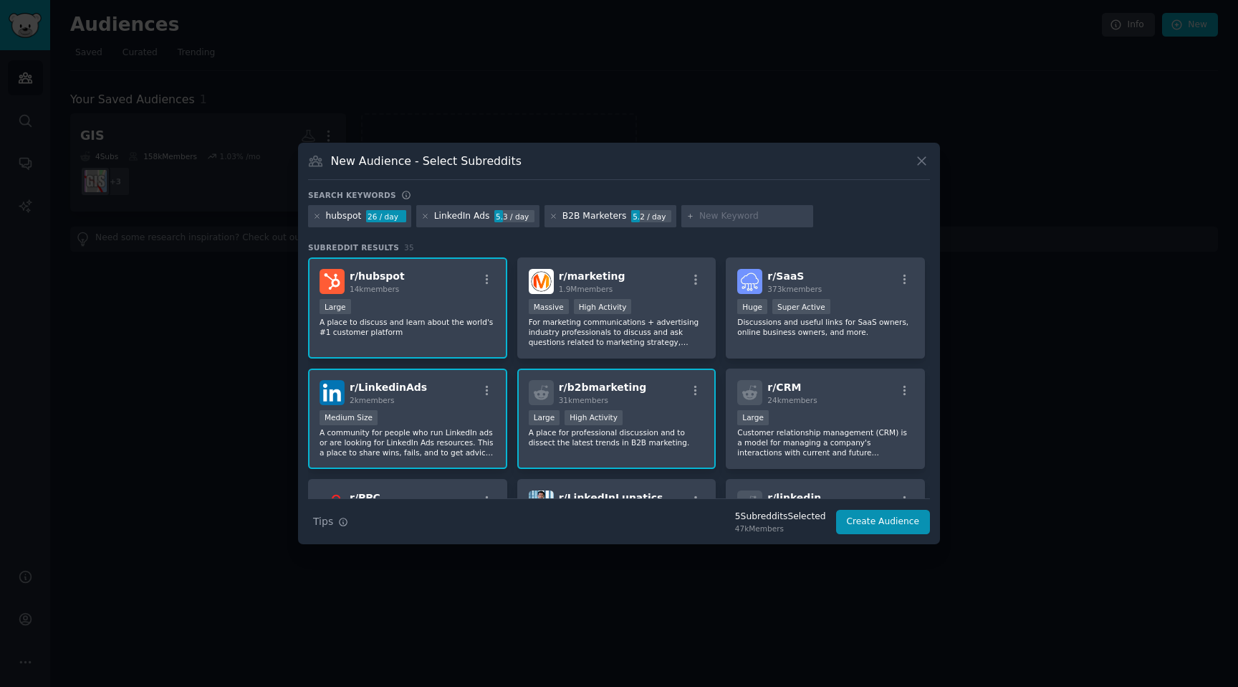
click at [720, 215] on input "text" at bounding box center [754, 216] width 109 height 13
type input "industrial marketing"
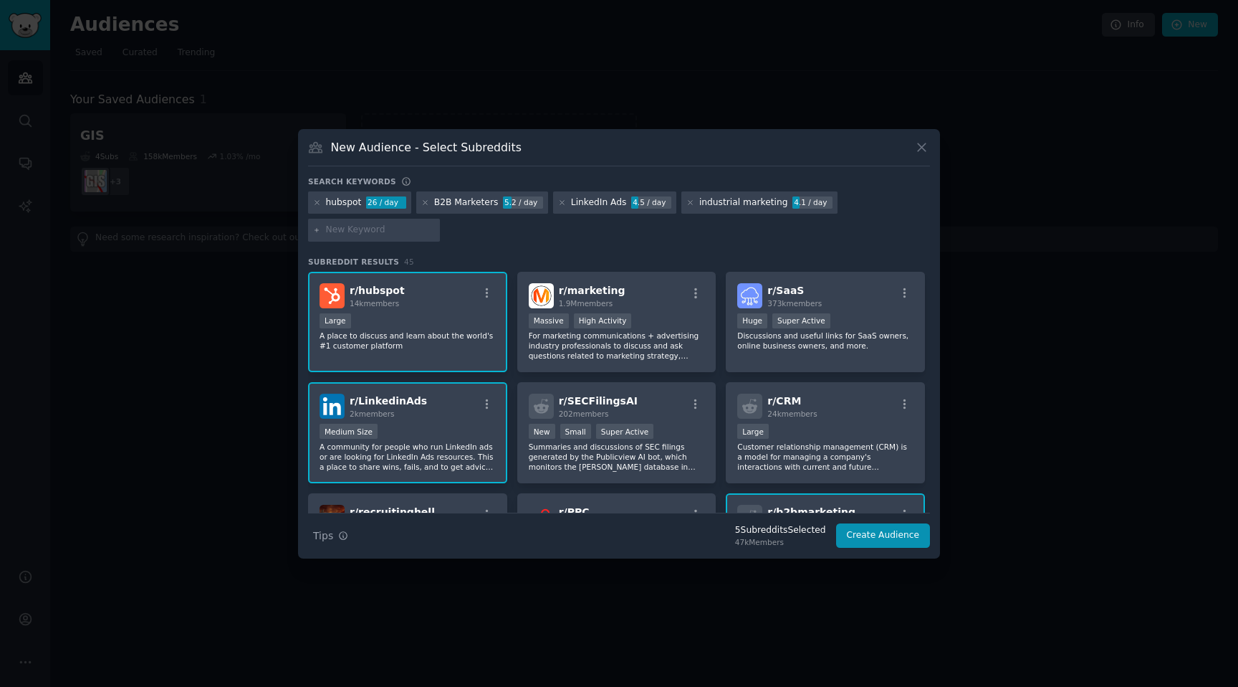
click at [376, 231] on input "text" at bounding box center [380, 230] width 109 height 13
type input "SaaS Marketing"
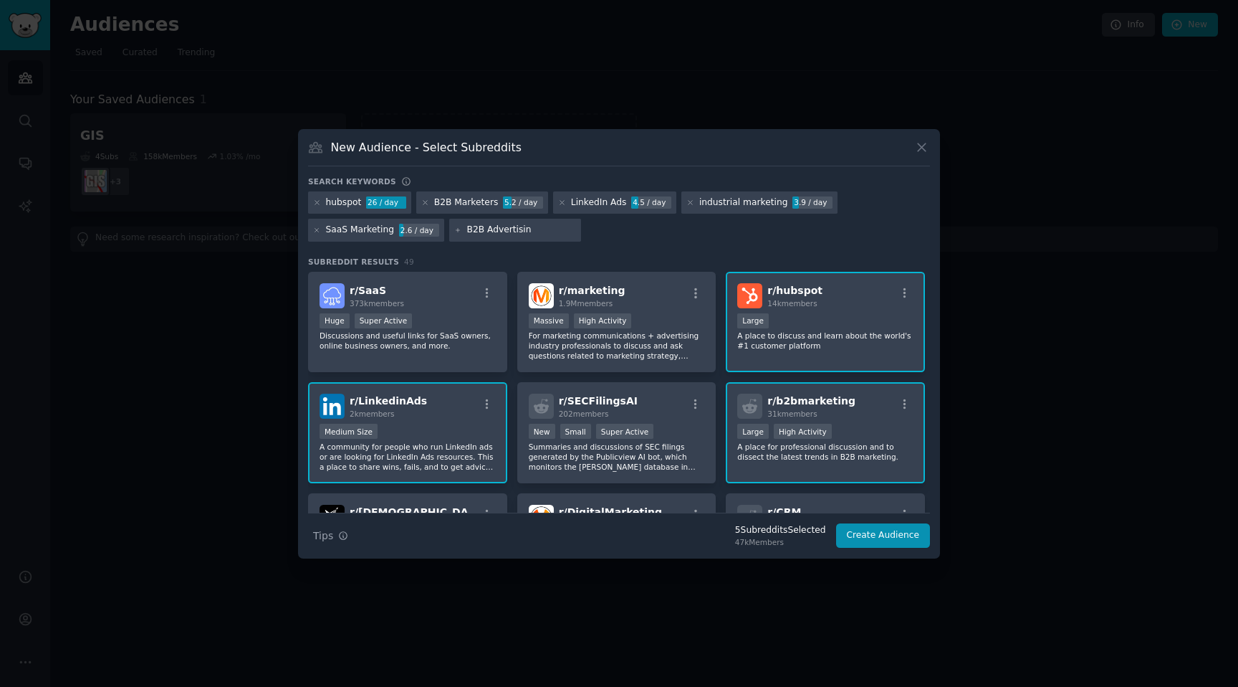
type input "B2B Advertising"
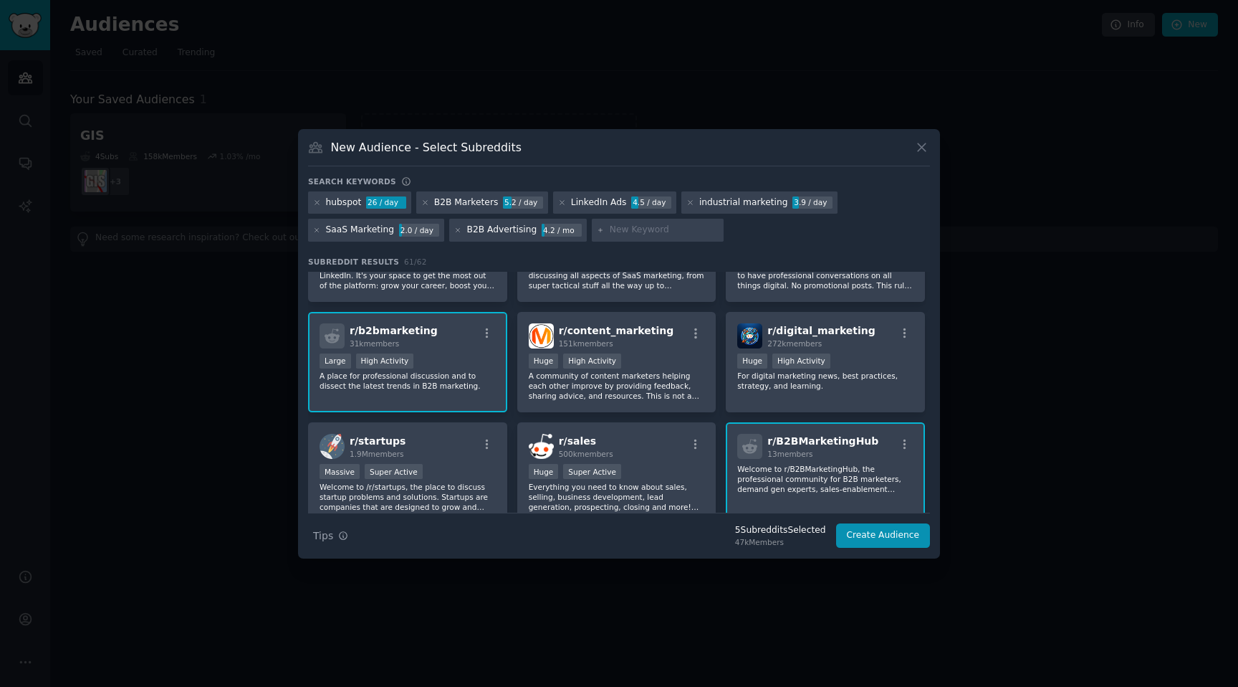
scroll to position [416, 0]
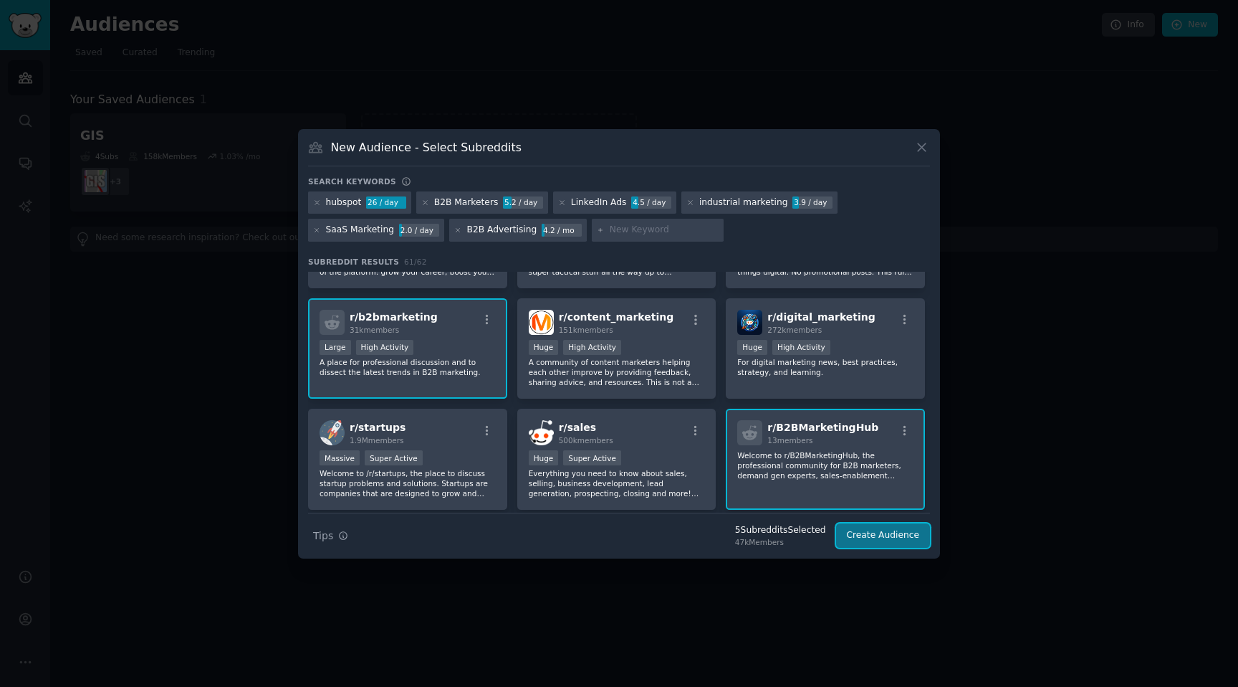
click at [867, 536] on button "Create Audience" at bounding box center [883, 535] width 95 height 24
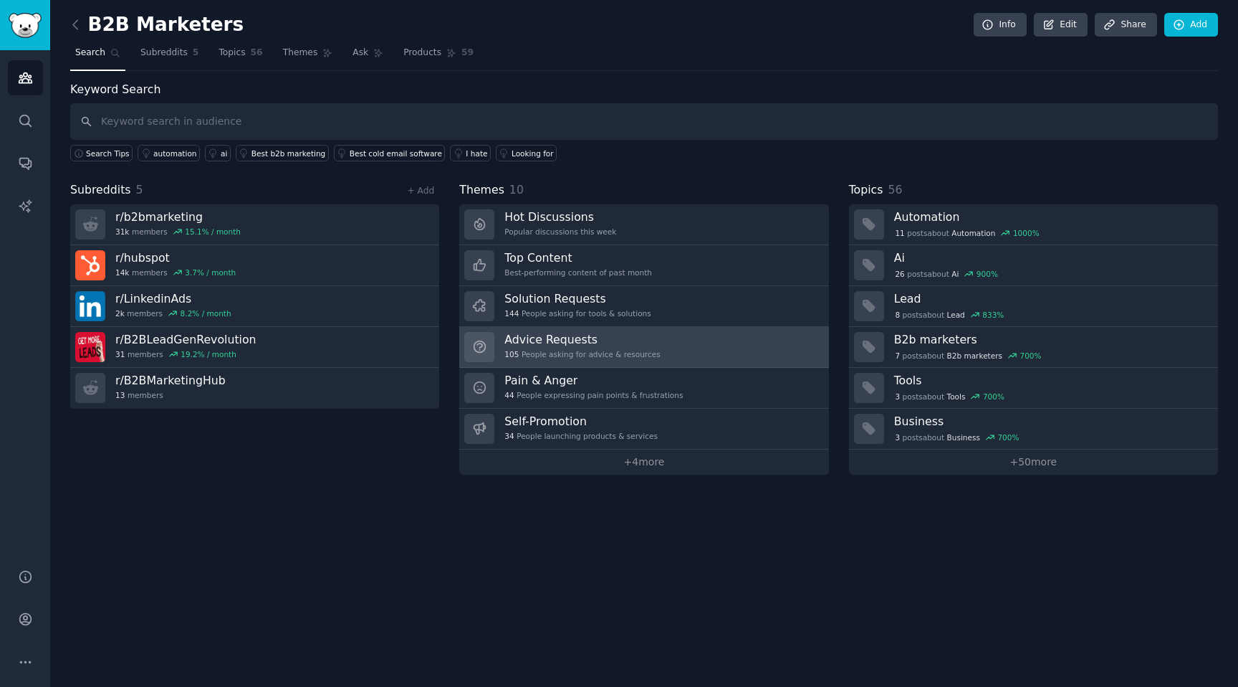
click at [593, 346] on div "Advice Requests 105 People asking for advice & resources" at bounding box center [583, 347] width 156 height 30
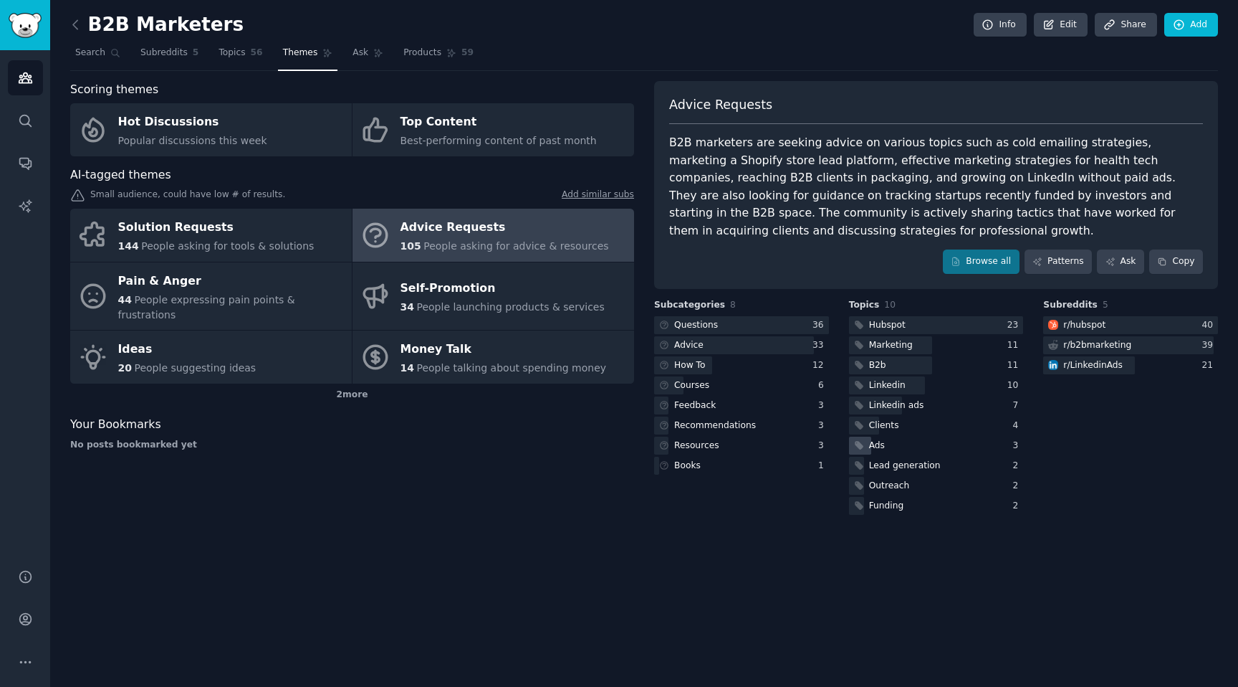
click at [879, 442] on div "Ads" at bounding box center [877, 445] width 16 height 13
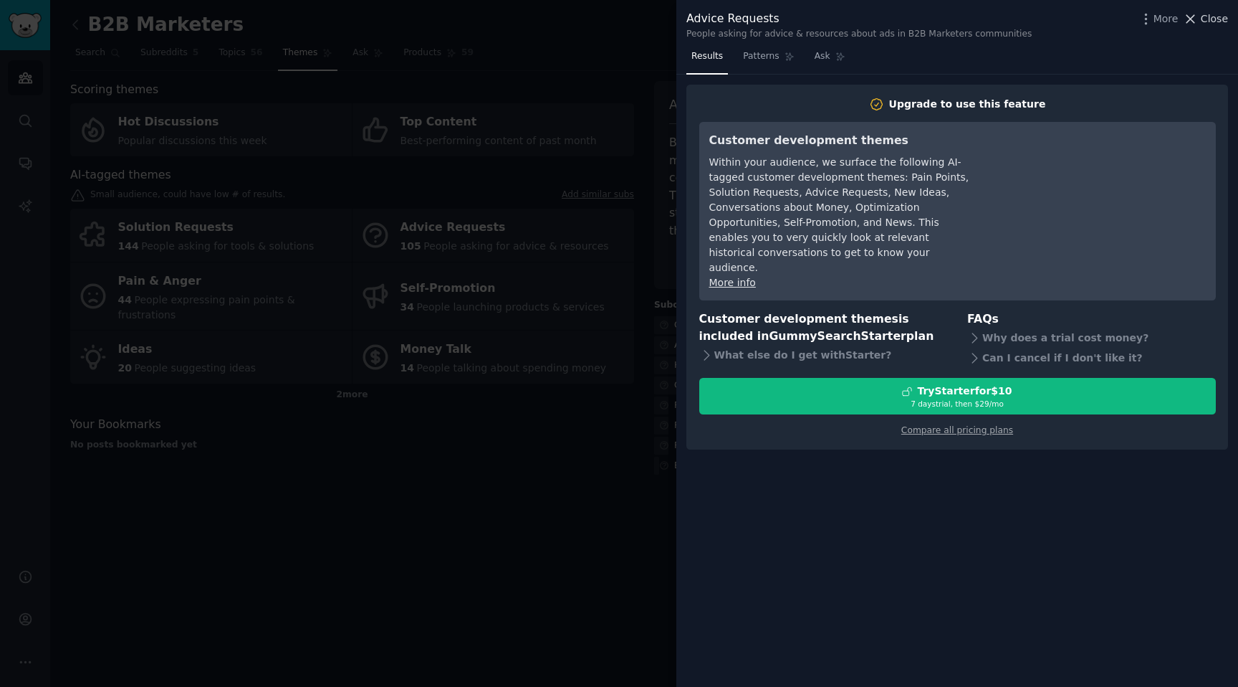
click at [1210, 26] on span "Close" at bounding box center [1214, 18] width 27 height 15
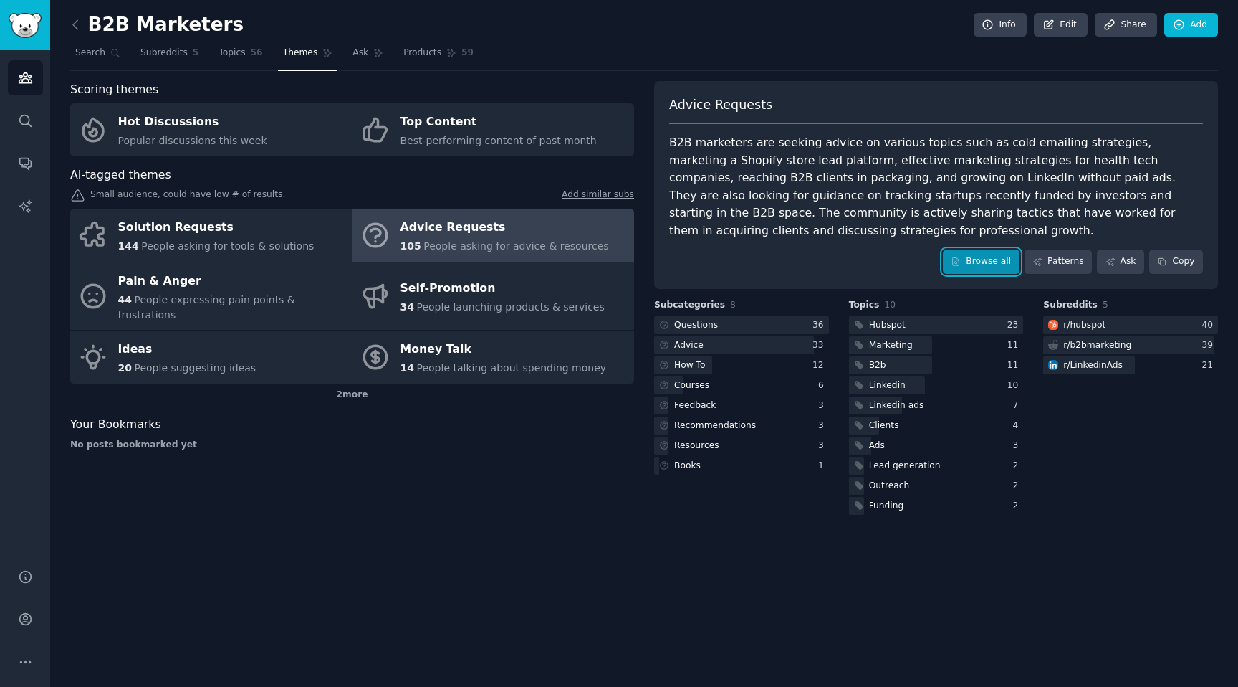
click at [977, 261] on link "Browse all" at bounding box center [981, 261] width 77 height 24
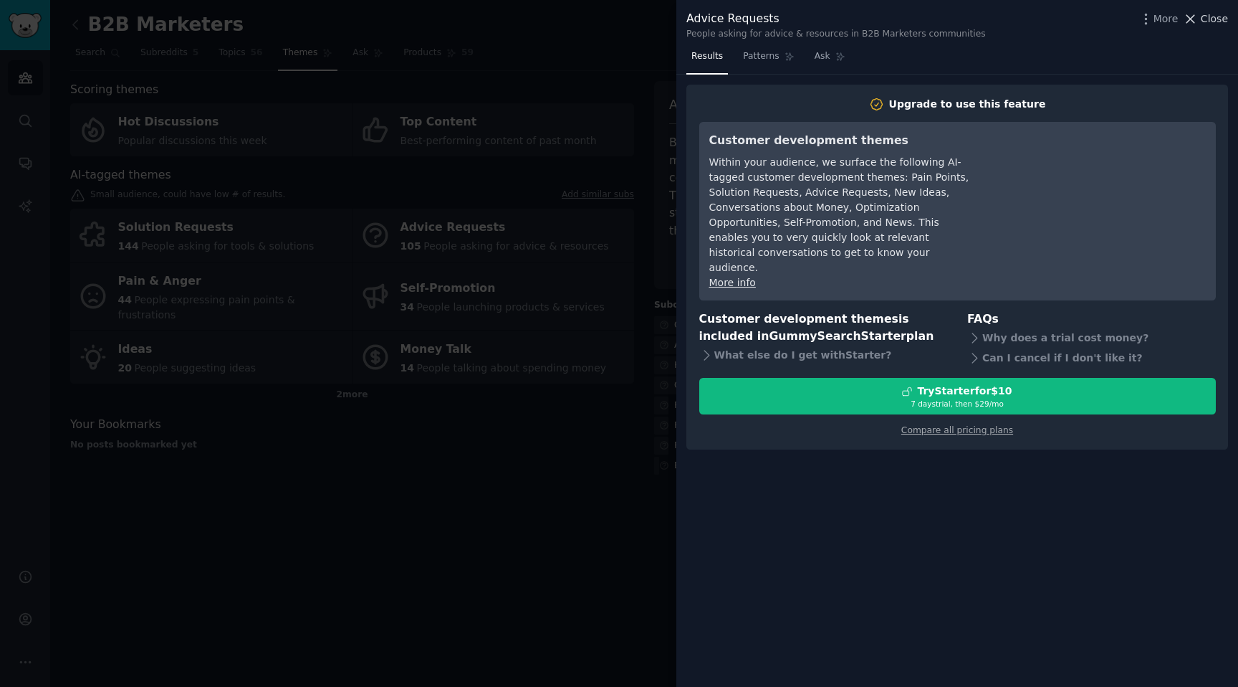
click at [1221, 16] on span "Close" at bounding box center [1214, 18] width 27 height 15
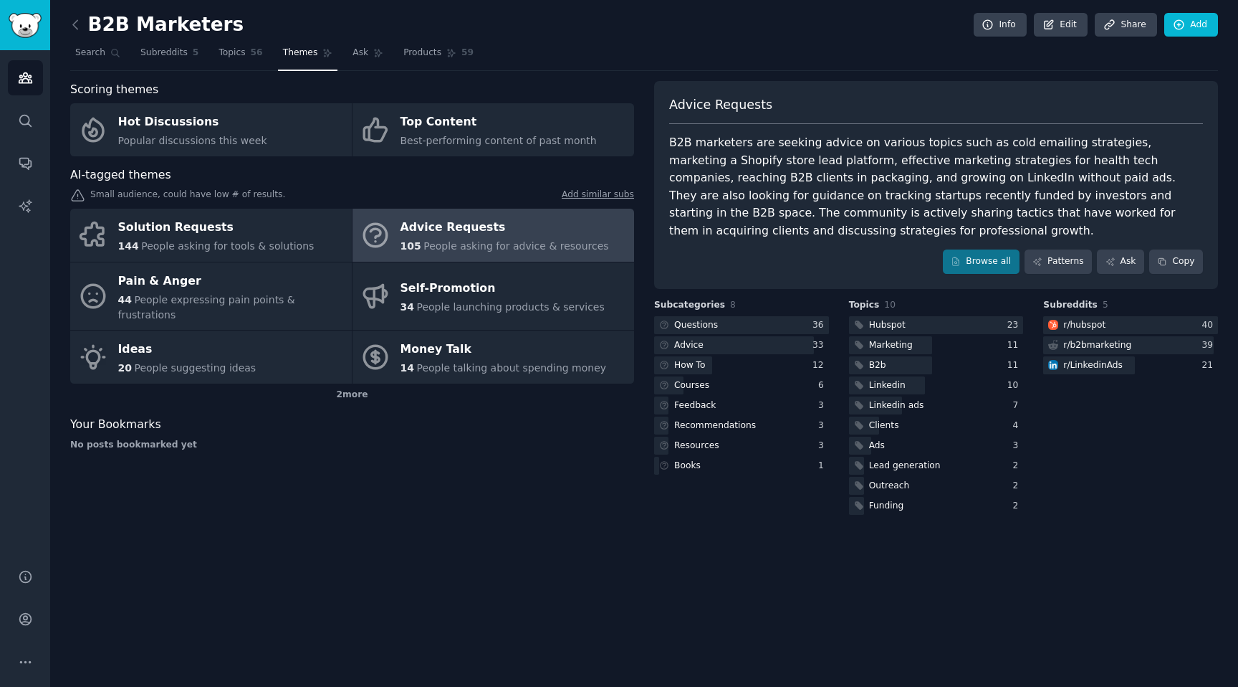
click at [488, 455] on div "Scoring themes Hot Discussions Popular discussions this week Top Content Best-p…" at bounding box center [352, 299] width 564 height 436
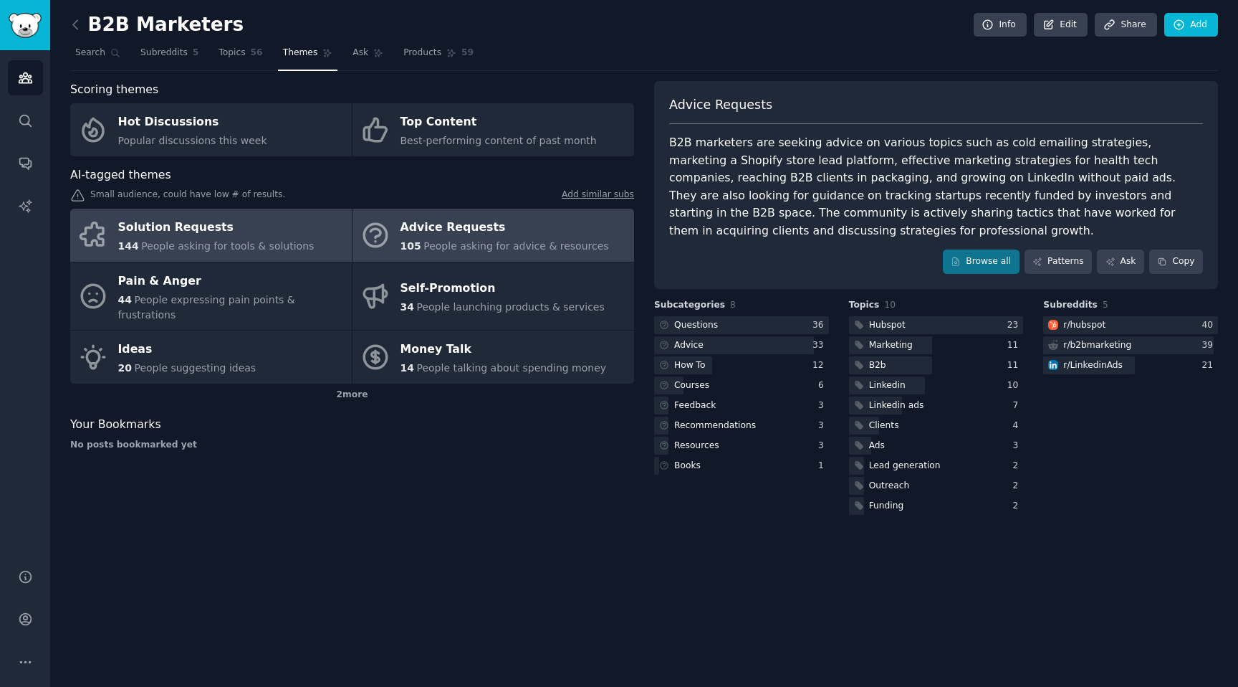
click at [242, 237] on div "Solution Requests" at bounding box center [216, 227] width 196 height 23
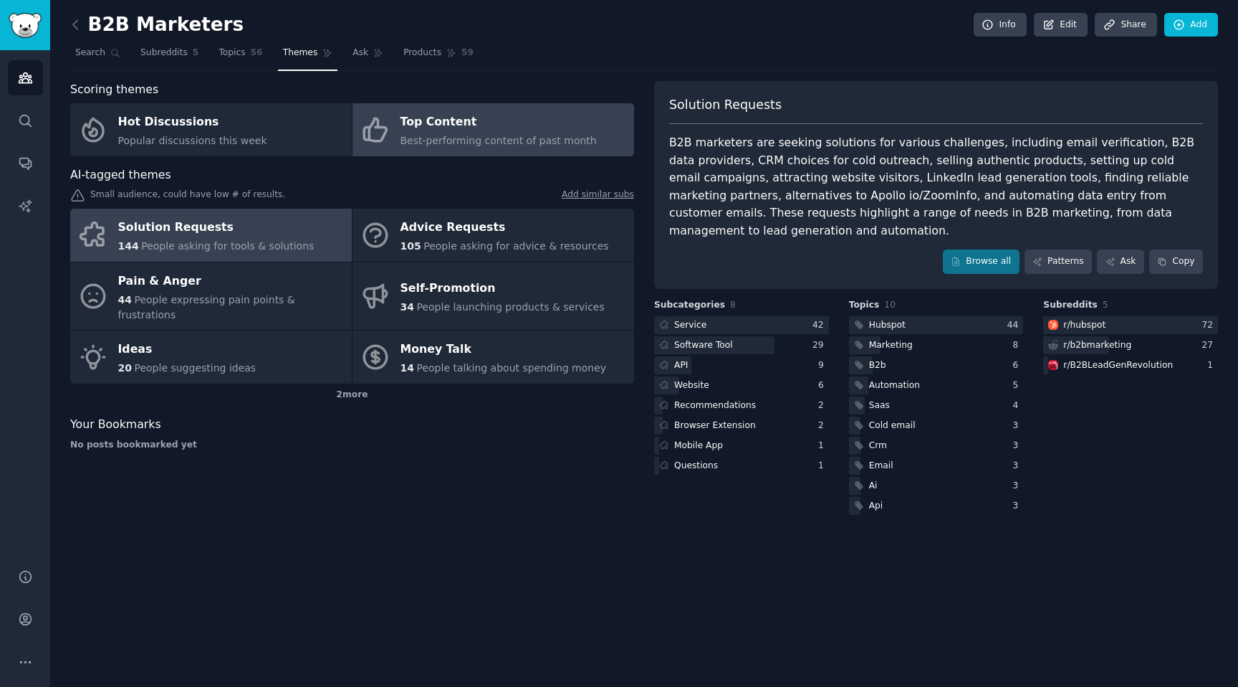
click at [482, 141] on span "Best-performing content of past month" at bounding box center [499, 140] width 196 height 11
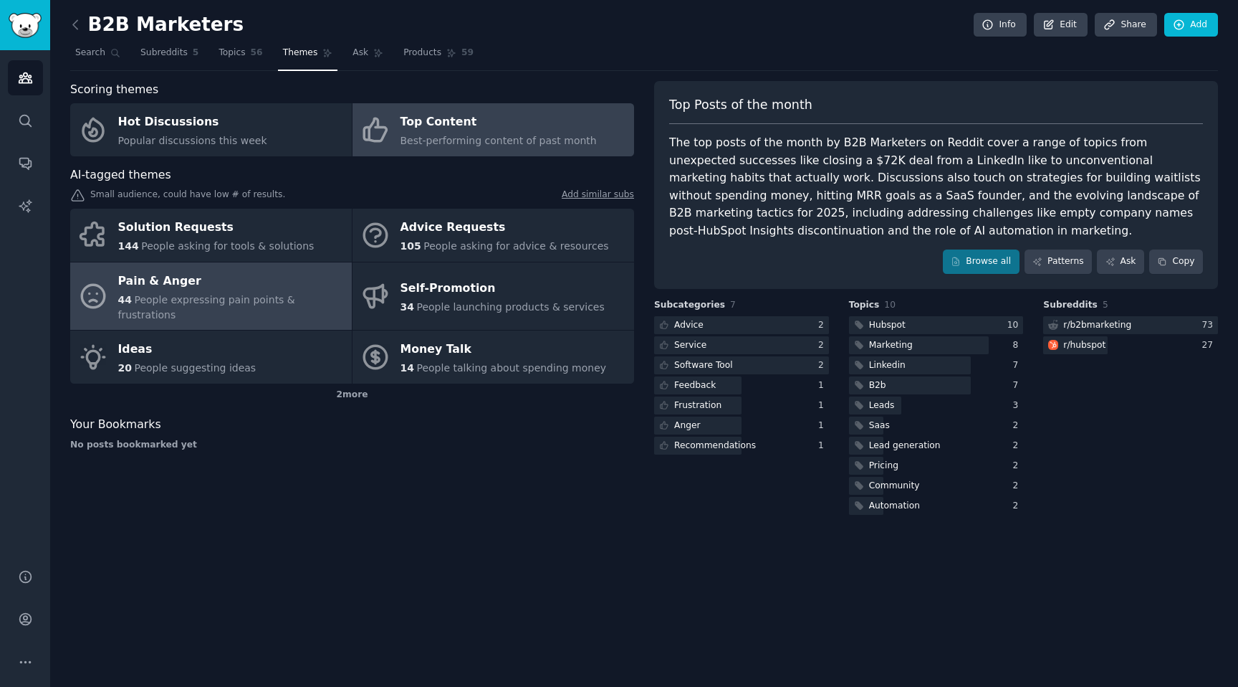
click at [213, 297] on span "People expressing pain points & frustrations" at bounding box center [206, 307] width 177 height 27
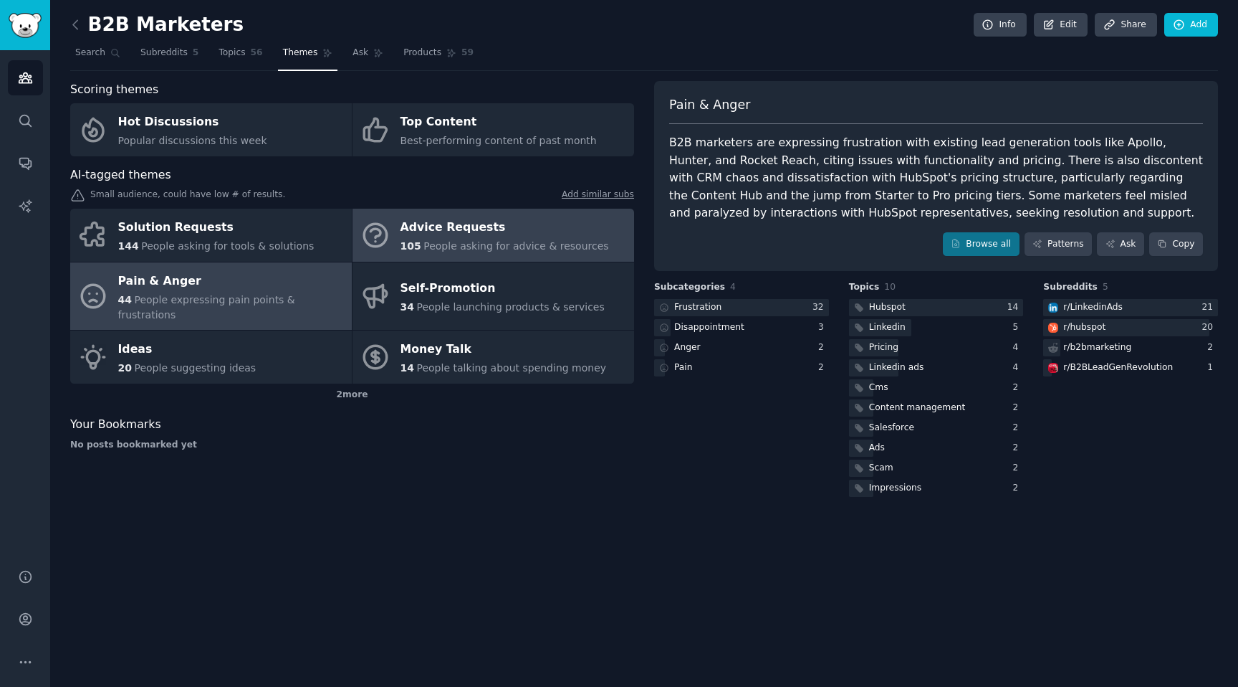
click at [457, 224] on div "Advice Requests" at bounding box center [505, 227] width 209 height 23
